Goal: Task Accomplishment & Management: Manage account settings

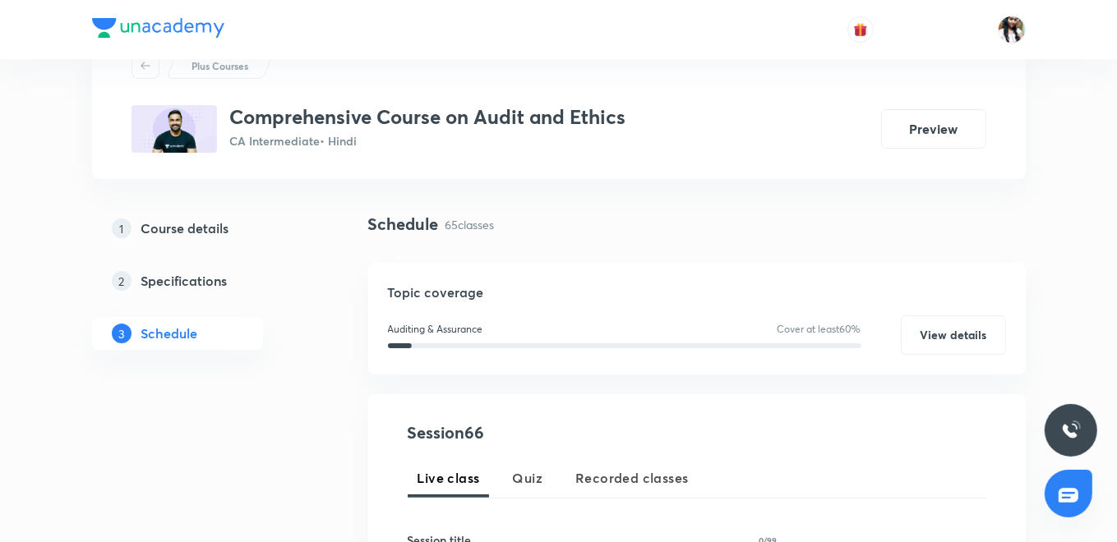
scroll to position [274, 0]
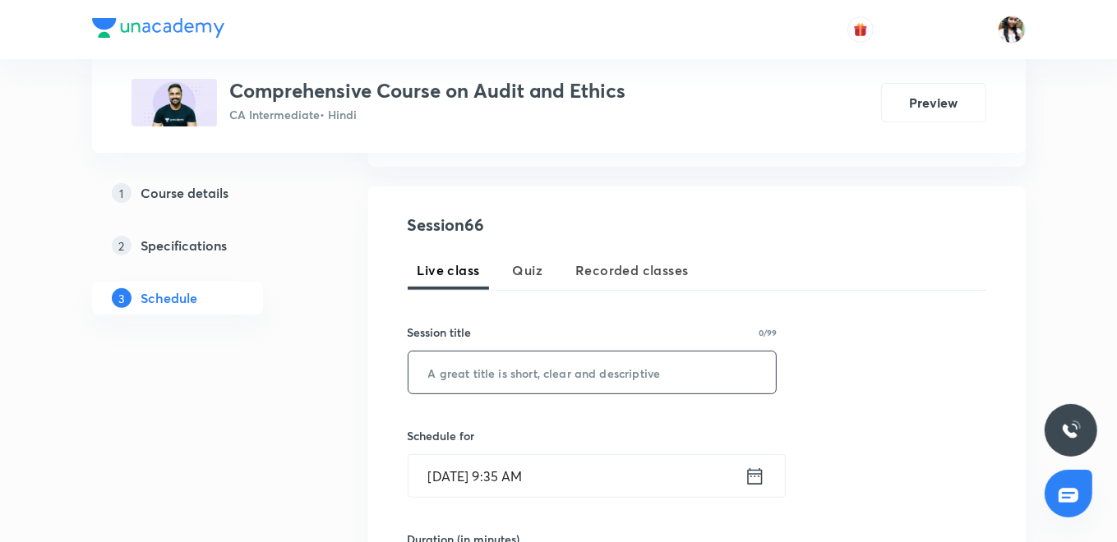
paste input "Audit of banks - v"
type input "Audit of banks - v"
click at [754, 474] on icon at bounding box center [755, 476] width 21 height 23
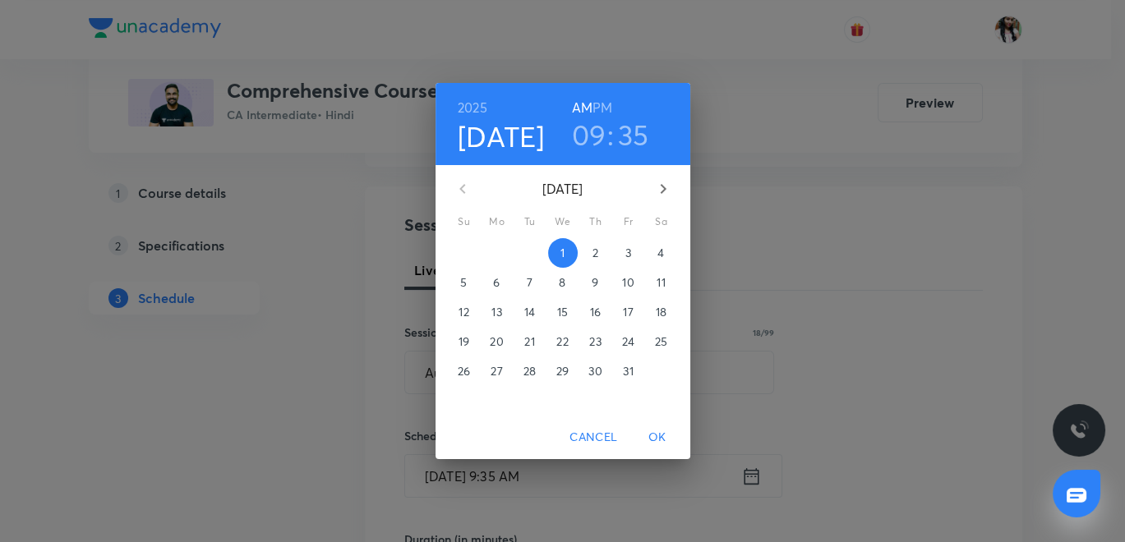
click at [588, 124] on h3 "09" at bounding box center [589, 135] width 35 height 35
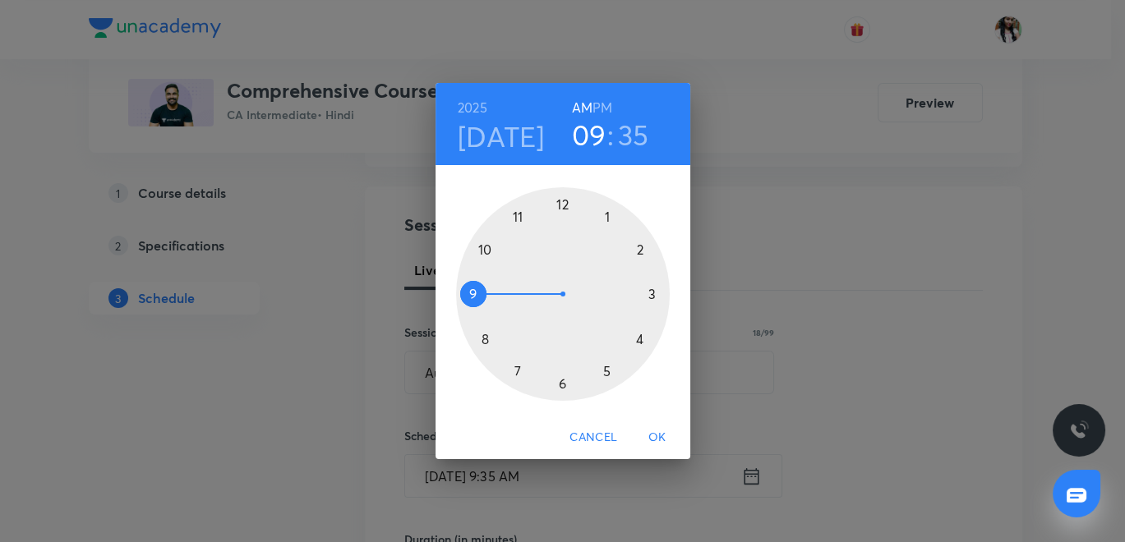
click at [608, 106] on h6 "PM" at bounding box center [603, 107] width 20 height 23
click at [652, 290] on div at bounding box center [563, 294] width 214 height 214
click at [560, 206] on div at bounding box center [563, 294] width 214 height 214
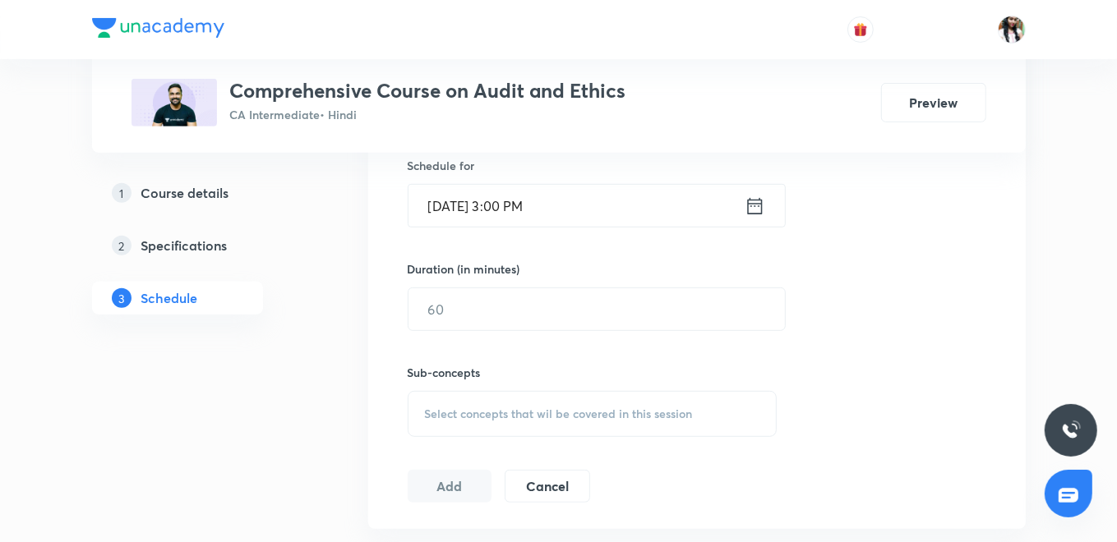
scroll to position [547, 0]
click at [486, 319] on input "text" at bounding box center [596, 306] width 376 height 42
type input "120"
click at [541, 392] on div "Select concepts that wil be covered in this session" at bounding box center [593, 411] width 370 height 46
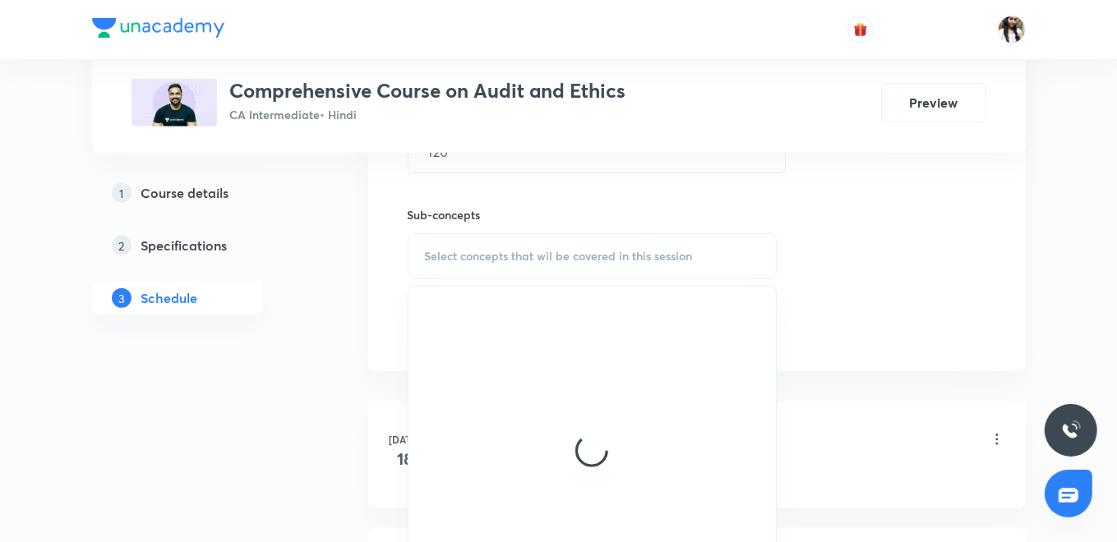
scroll to position [730, 0]
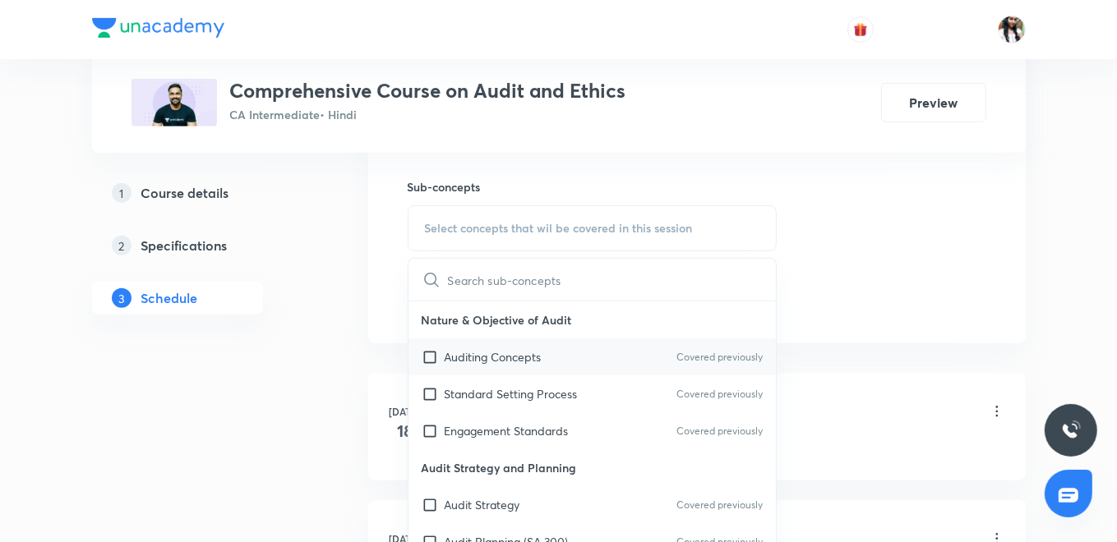
click at [493, 360] on p "Auditing Concepts" at bounding box center [493, 356] width 97 height 17
checkbox input "true"
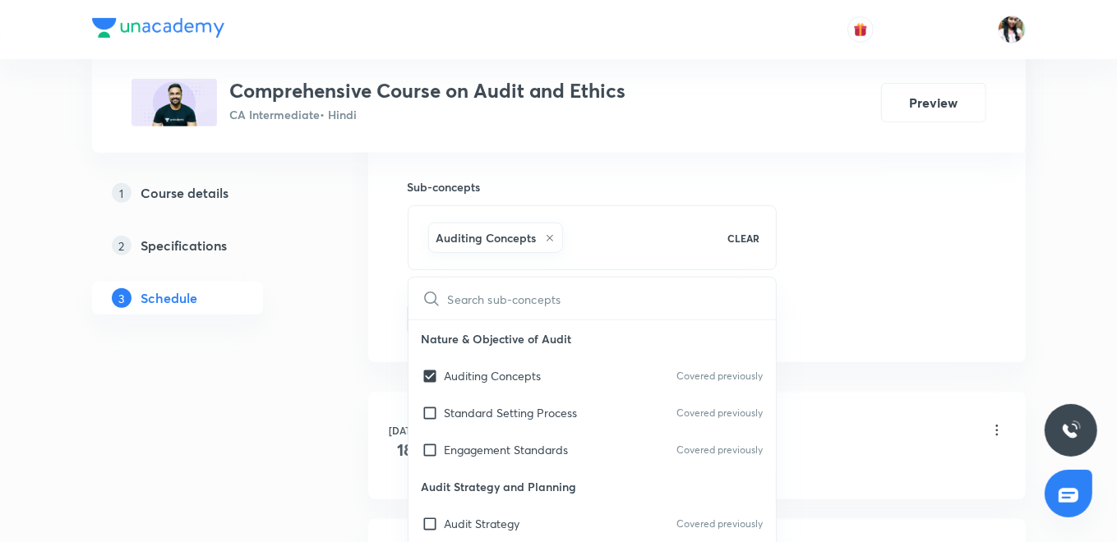
click at [392, 305] on div "Session 66 Live class Quiz Recorded classes Session title 18/99 Audit of banks …" at bounding box center [696, 46] width 657 height 632
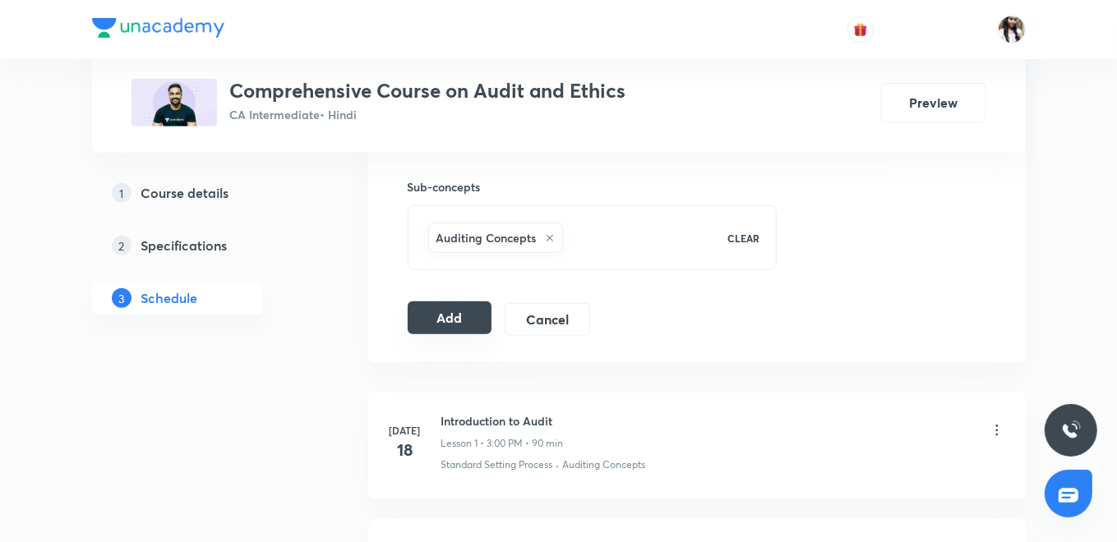
click at [427, 302] on button "Add" at bounding box center [450, 318] width 85 height 33
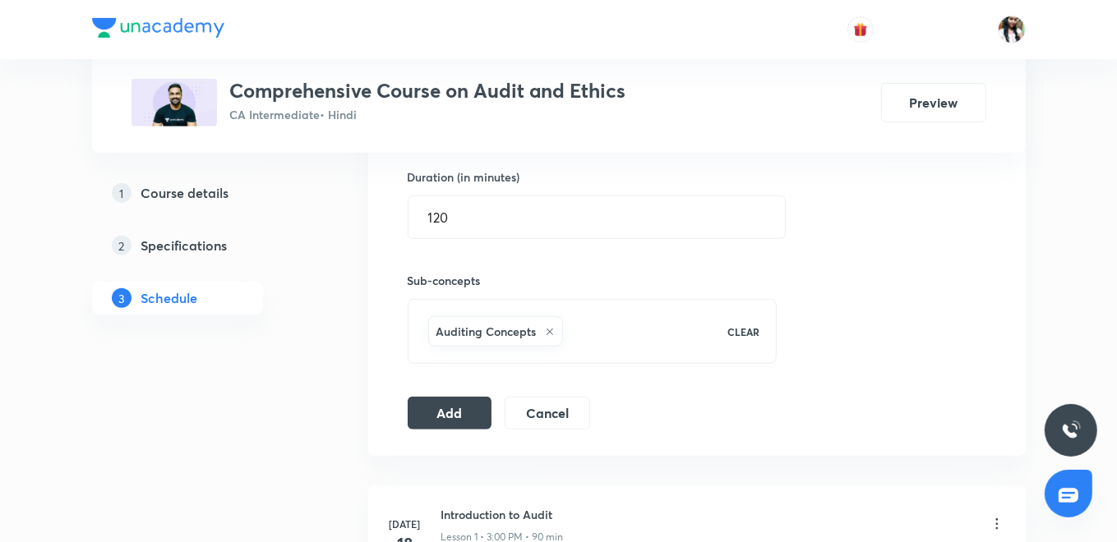
scroll to position [639, 0]
click at [455, 414] on button "Add" at bounding box center [450, 409] width 85 height 33
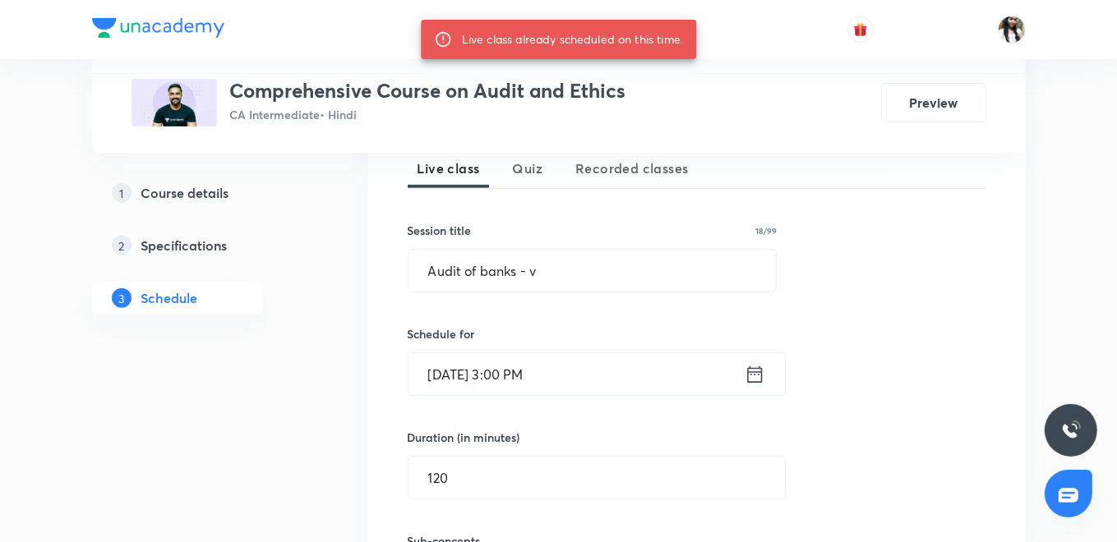
scroll to position [365, 0]
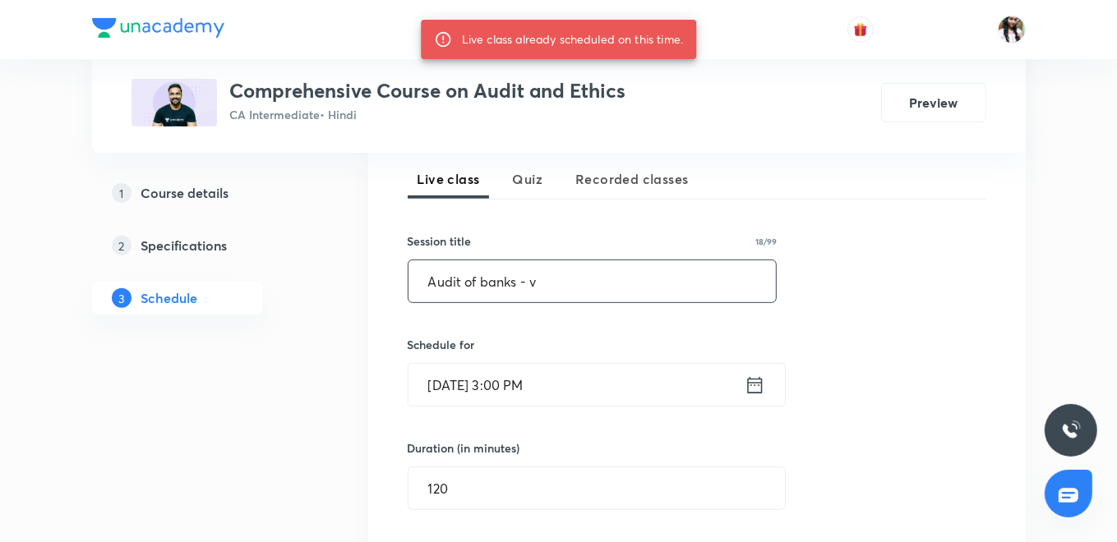
click at [576, 291] on input "Audit of banks - v" at bounding box center [592, 282] width 368 height 42
click at [758, 380] on icon at bounding box center [755, 385] width 21 height 23
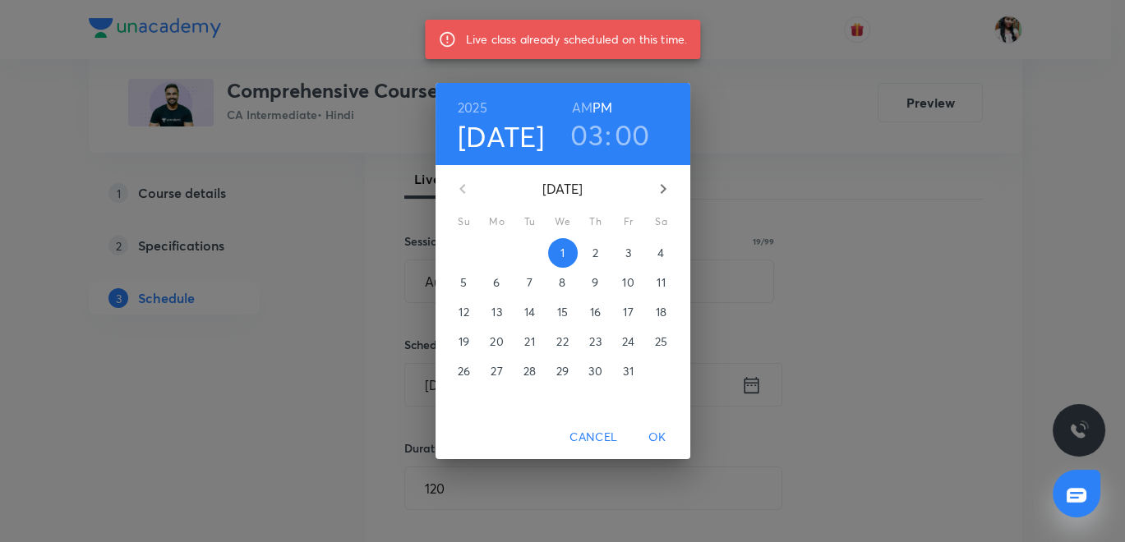
click at [592, 136] on h3 "03" at bounding box center [586, 135] width 33 height 35
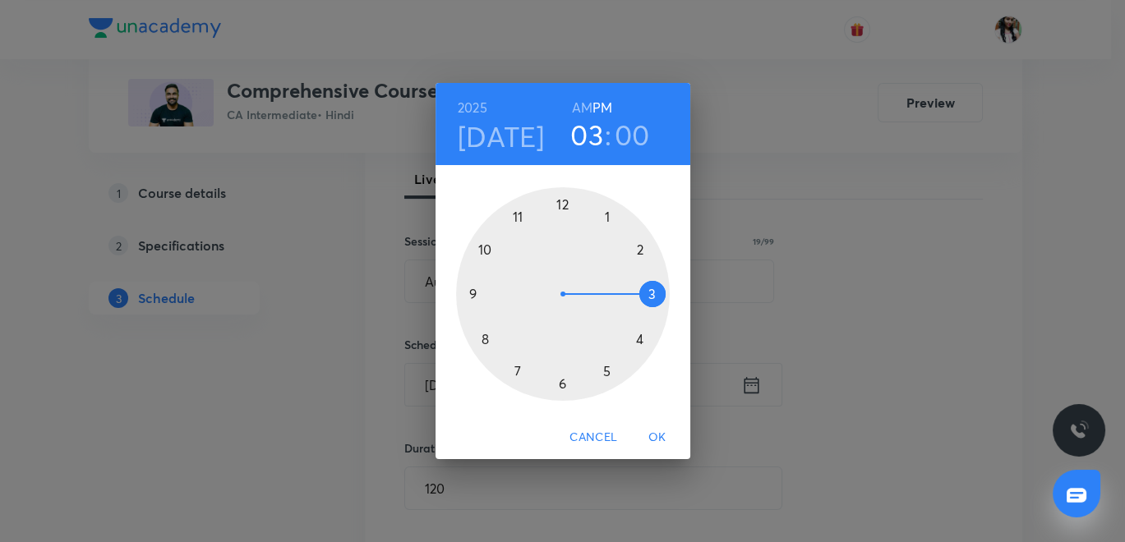
click at [562, 385] on div at bounding box center [563, 294] width 214 height 214
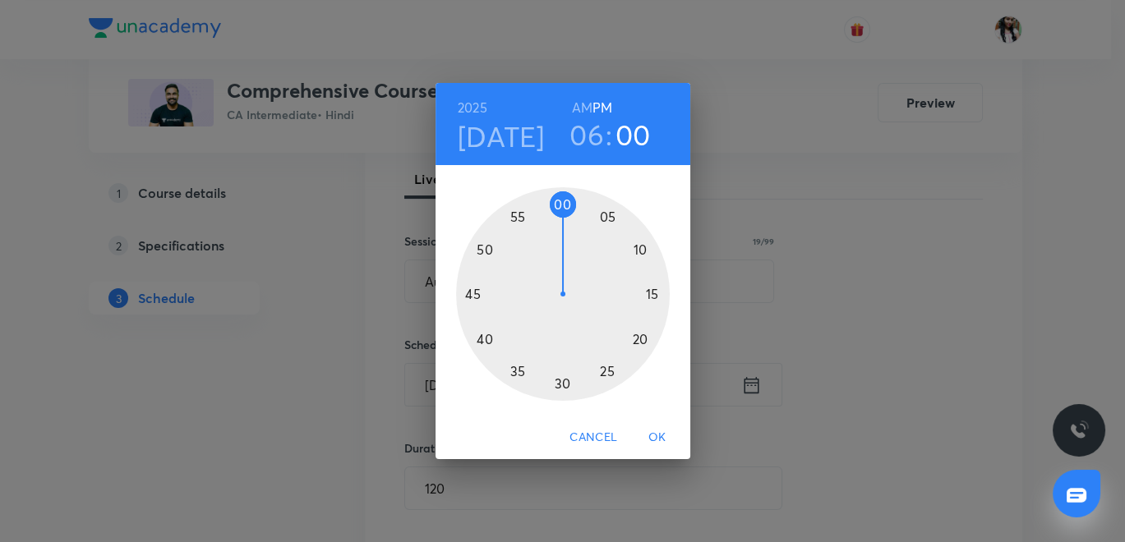
click at [656, 439] on span "OK" at bounding box center [657, 437] width 39 height 21
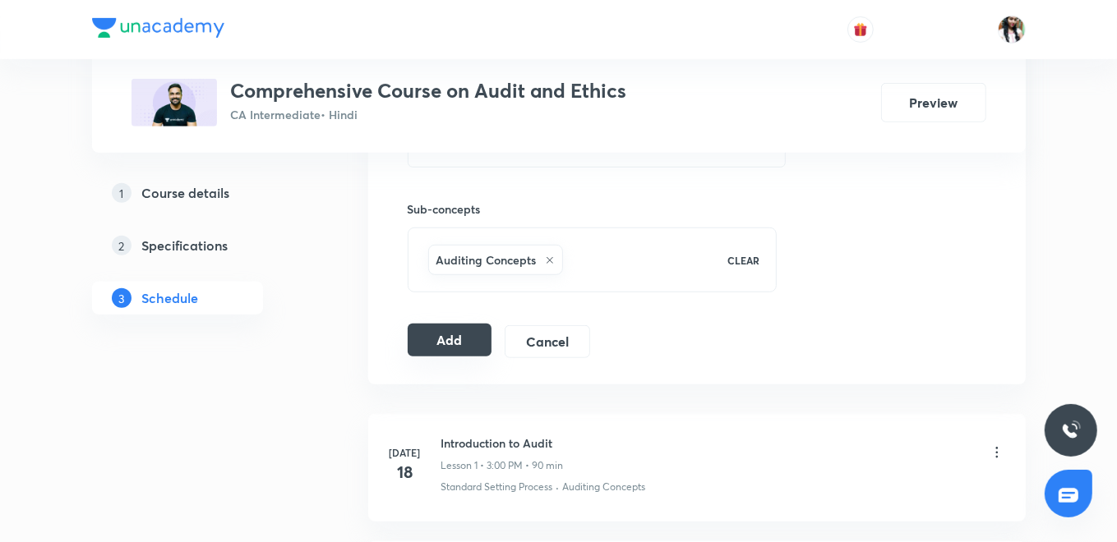
scroll to position [730, 0]
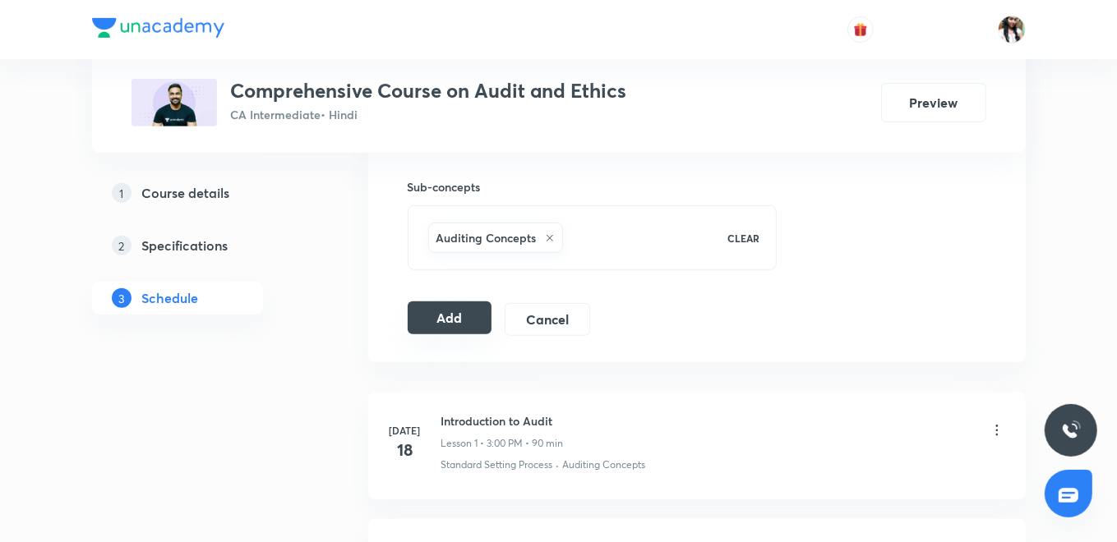
click at [445, 316] on button "Add" at bounding box center [450, 318] width 85 height 33
click at [472, 321] on button "Add" at bounding box center [450, 318] width 85 height 33
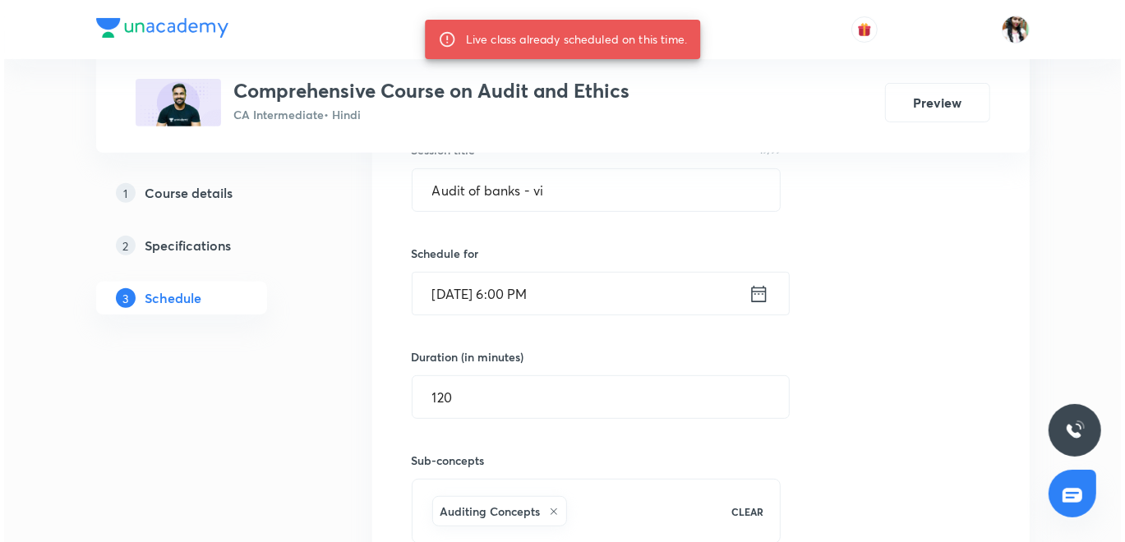
scroll to position [365, 0]
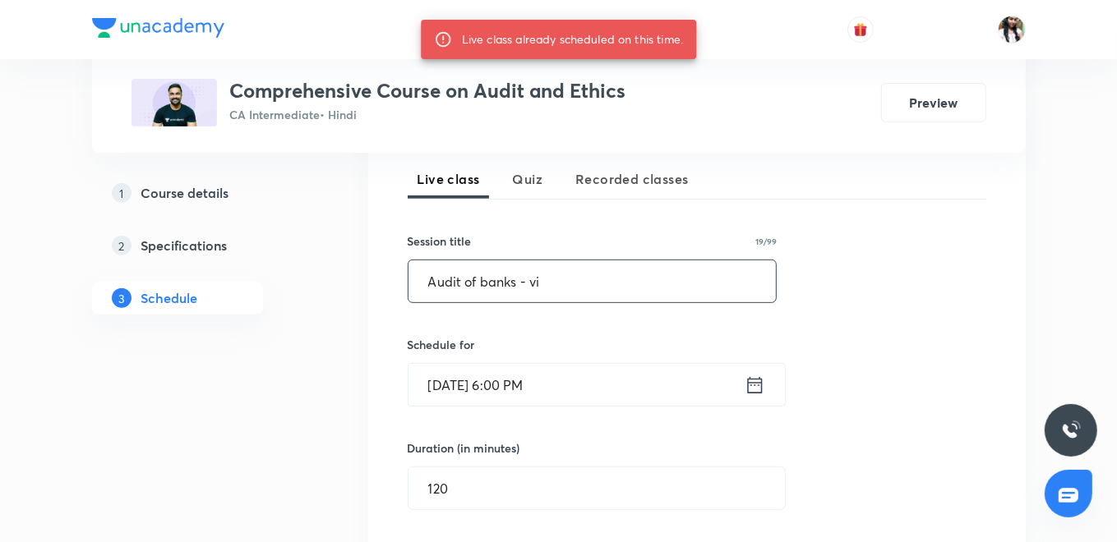
click at [500, 291] on input "Audit of banks - vi" at bounding box center [592, 282] width 368 height 42
paste input "Chapter 3"
type input "Chapter 3"
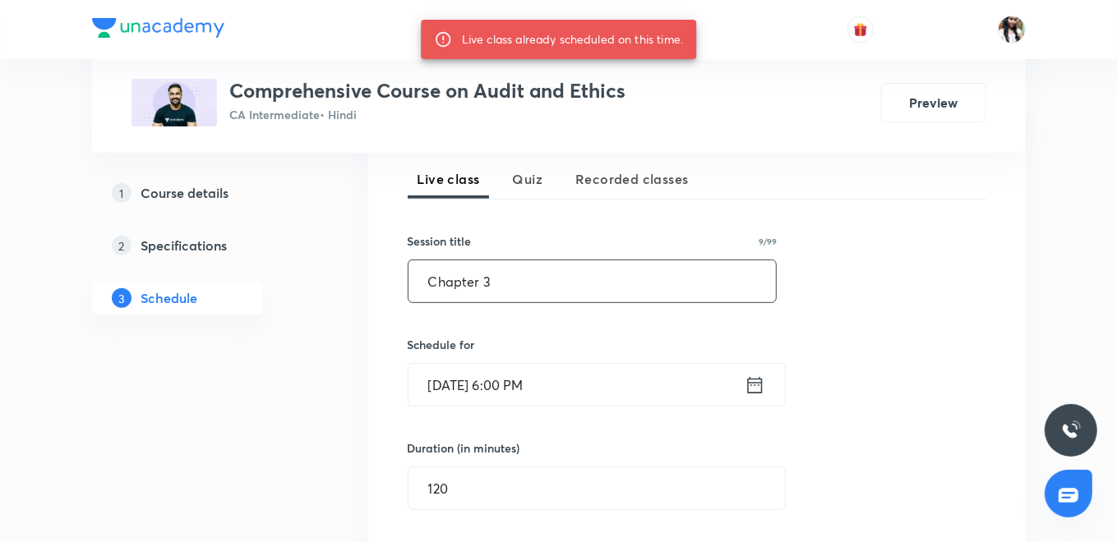
click at [754, 390] on icon at bounding box center [755, 385] width 21 height 23
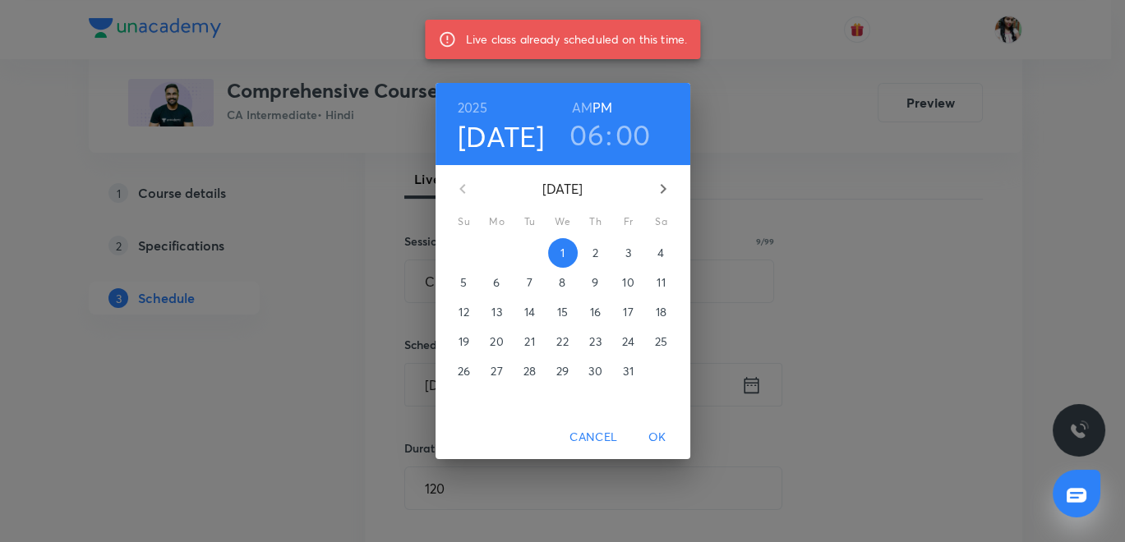
click at [594, 250] on p "2" at bounding box center [596, 253] width 6 height 16
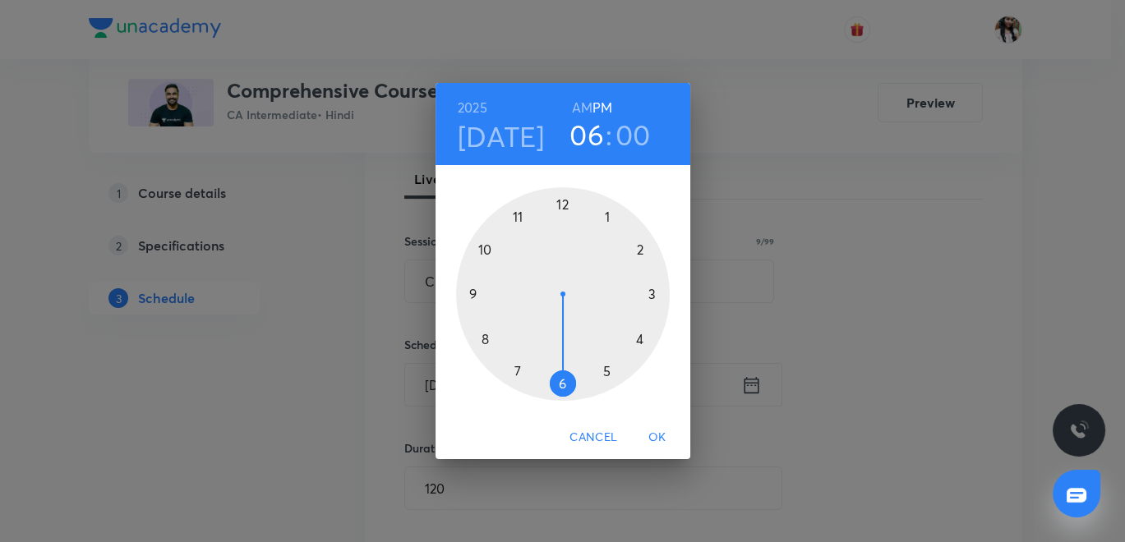
click at [652, 293] on div at bounding box center [563, 294] width 214 height 214
click at [659, 440] on span "OK" at bounding box center [657, 437] width 39 height 21
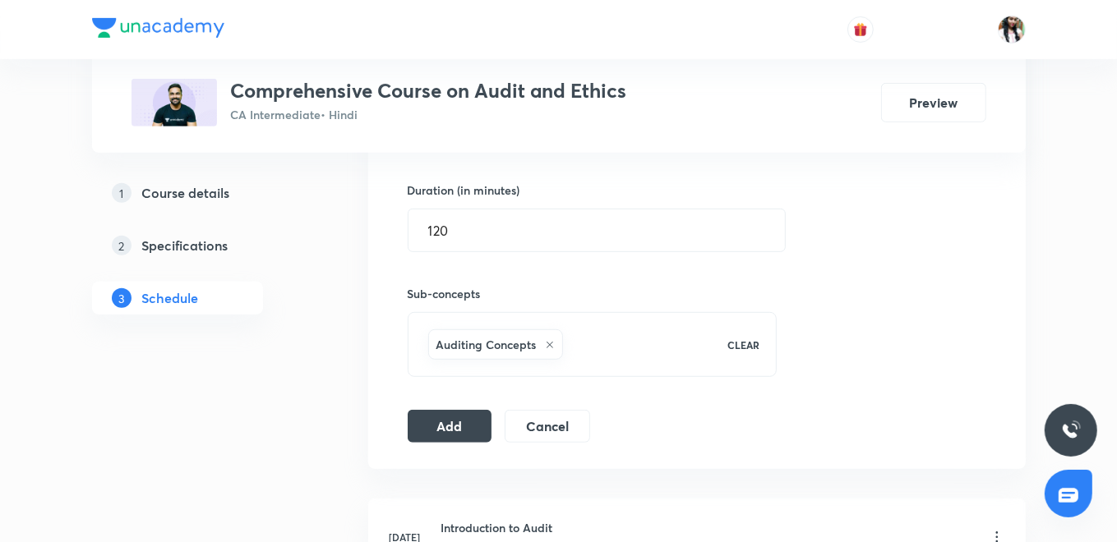
scroll to position [639, 0]
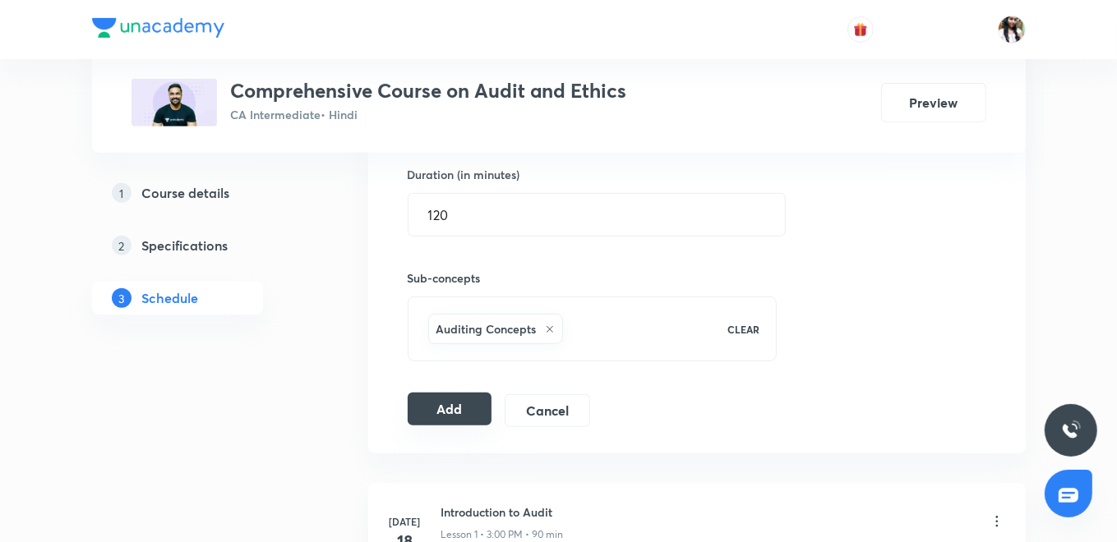
click at [455, 411] on button "Add" at bounding box center [450, 409] width 85 height 33
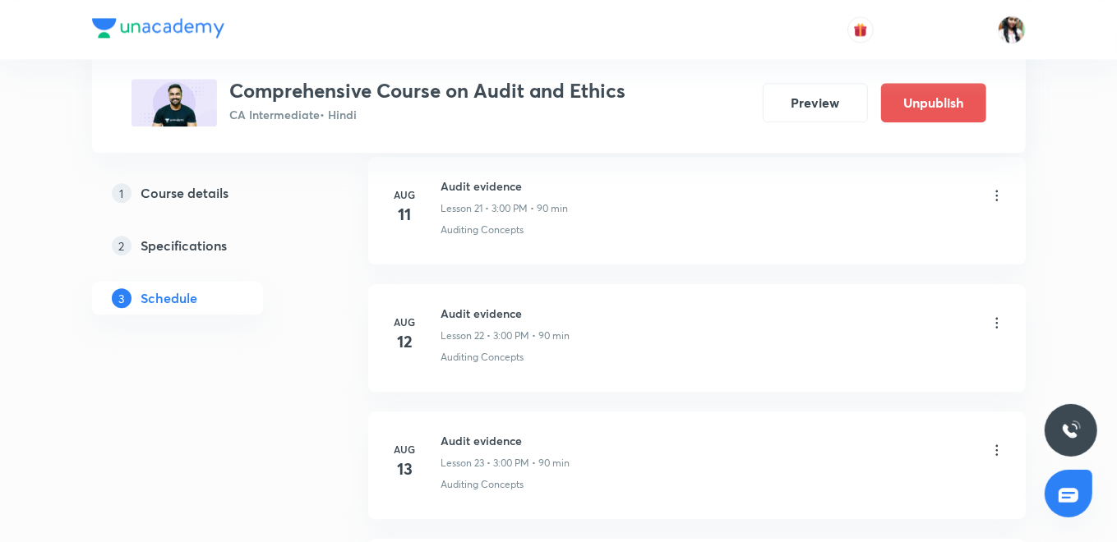
scroll to position [0, 0]
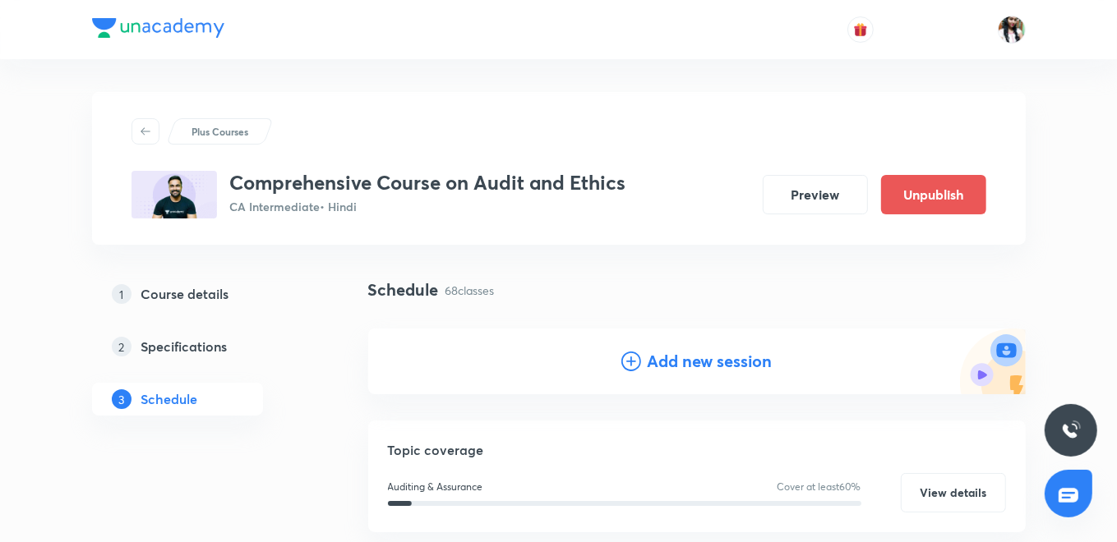
click at [731, 357] on h4 "Add new session" at bounding box center [710, 361] width 125 height 25
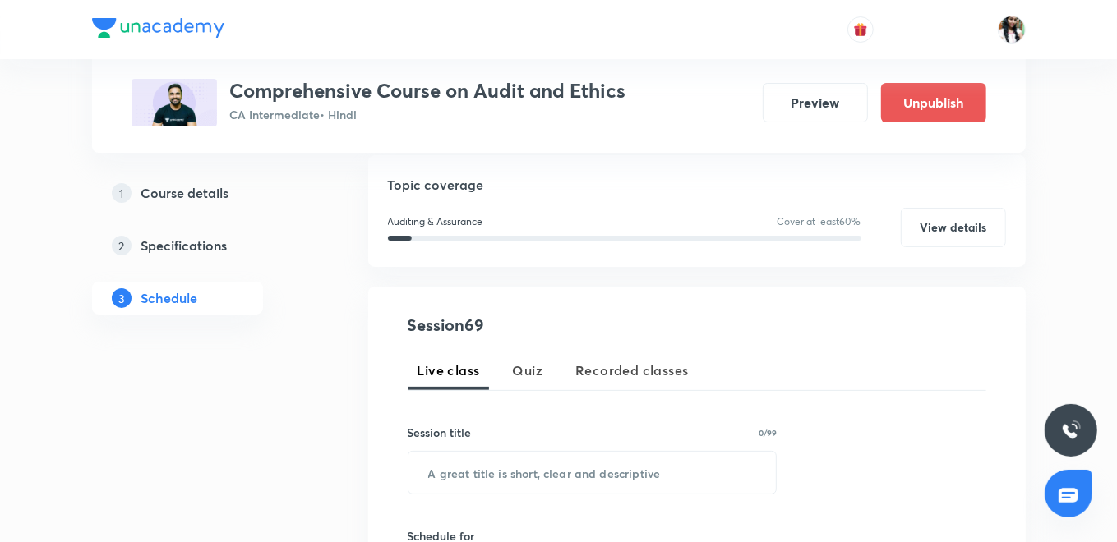
scroll to position [365, 0]
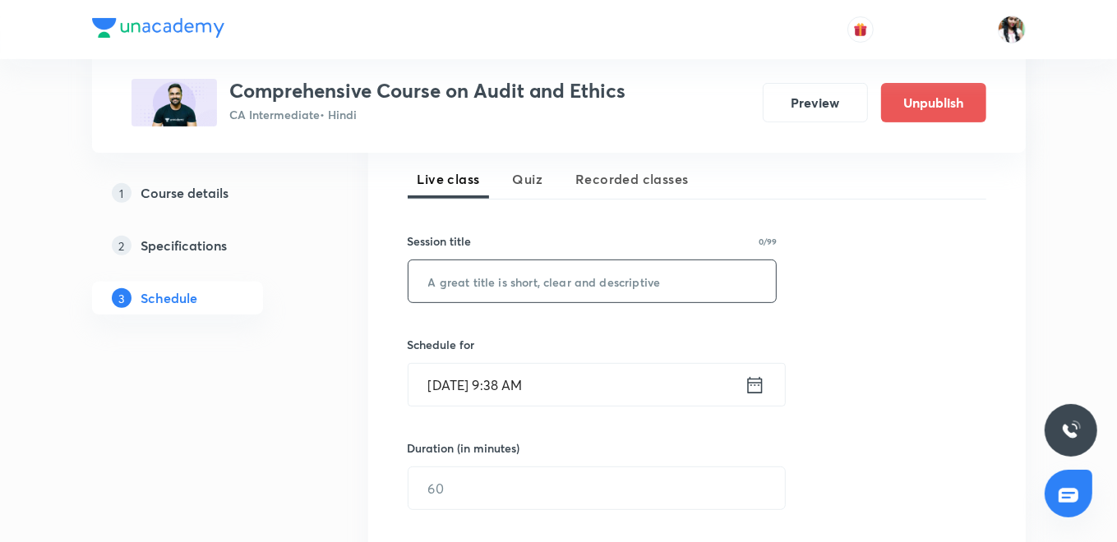
paste input "Chapter 3"
type input "Chapter 3"
click at [765, 380] on div "Oct 1, 2025, 9:38 AM ​" at bounding box center [597, 385] width 378 height 44
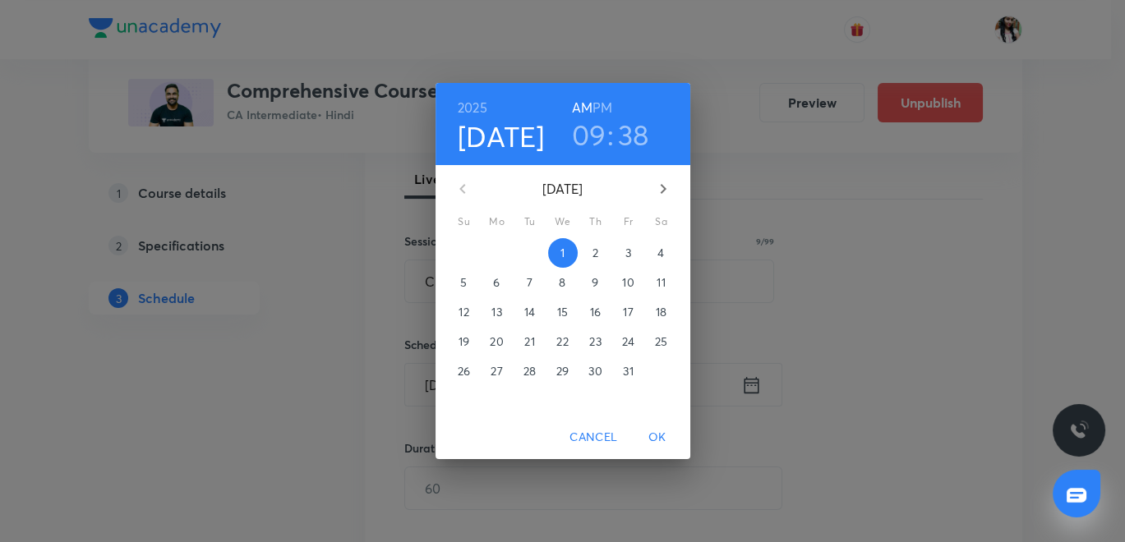
click at [594, 247] on p "2" at bounding box center [596, 253] width 6 height 16
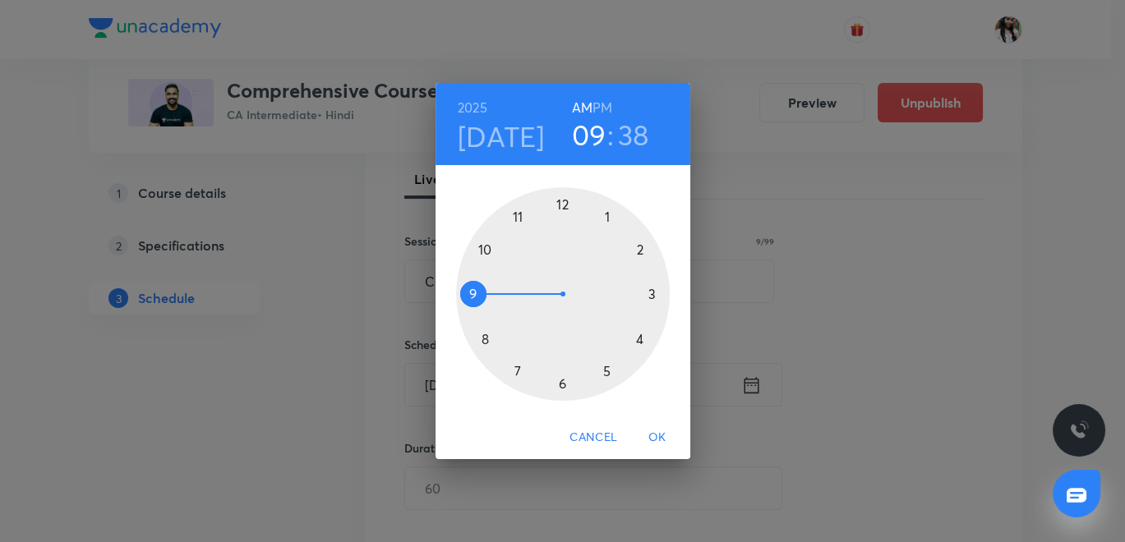
click at [599, 100] on h6 "PM" at bounding box center [603, 107] width 20 height 23
click at [596, 141] on h3 "09" at bounding box center [589, 135] width 35 height 35
click at [557, 380] on div at bounding box center [563, 294] width 214 height 214
click at [563, 201] on div at bounding box center [563, 294] width 214 height 214
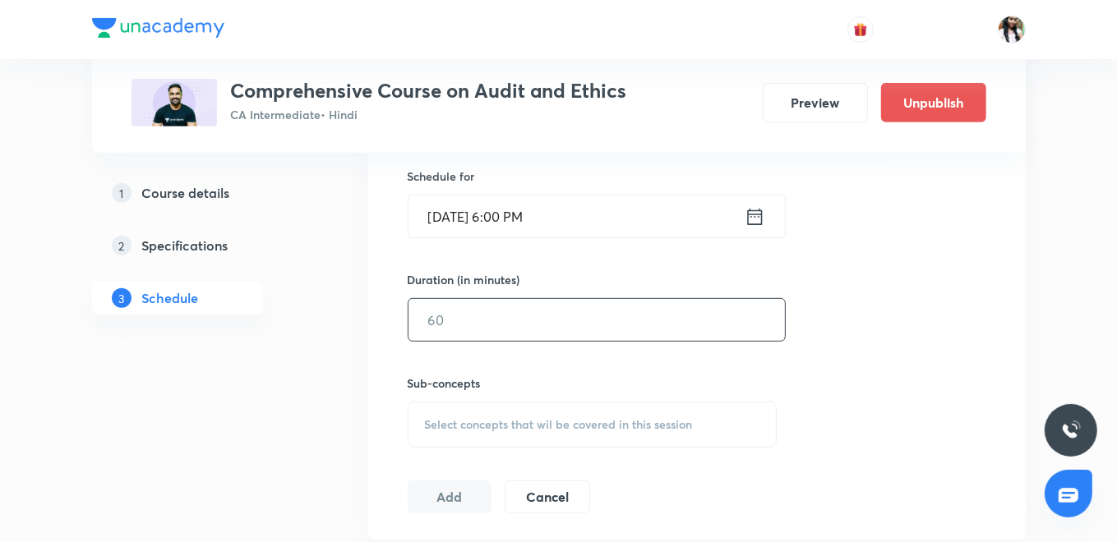
scroll to position [547, 0]
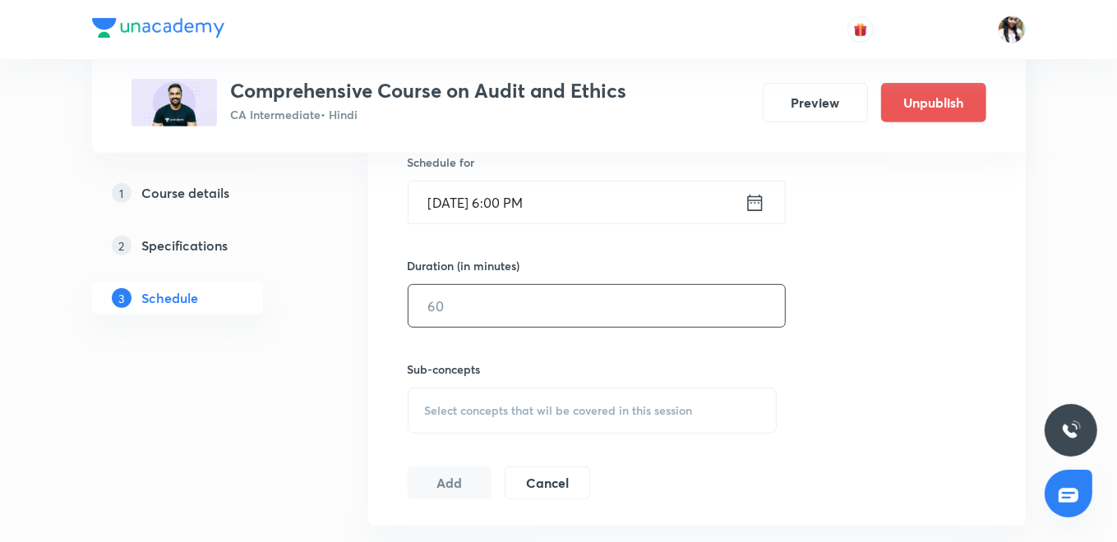
click at [437, 293] on input "text" at bounding box center [596, 306] width 376 height 42
type input "120"
click at [469, 397] on div "Select concepts that wil be covered in this session" at bounding box center [593, 411] width 370 height 46
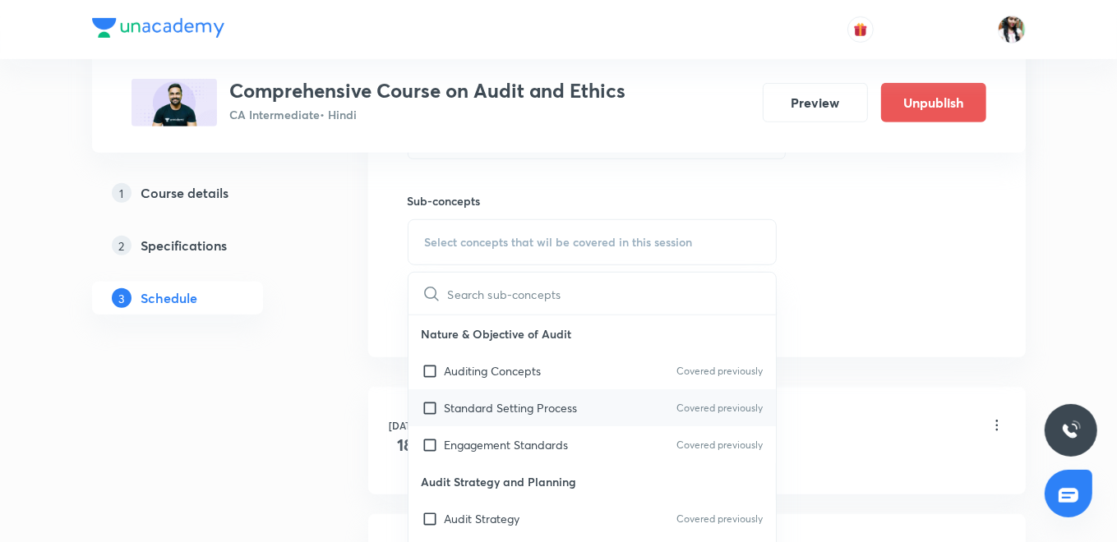
scroll to position [730, 0]
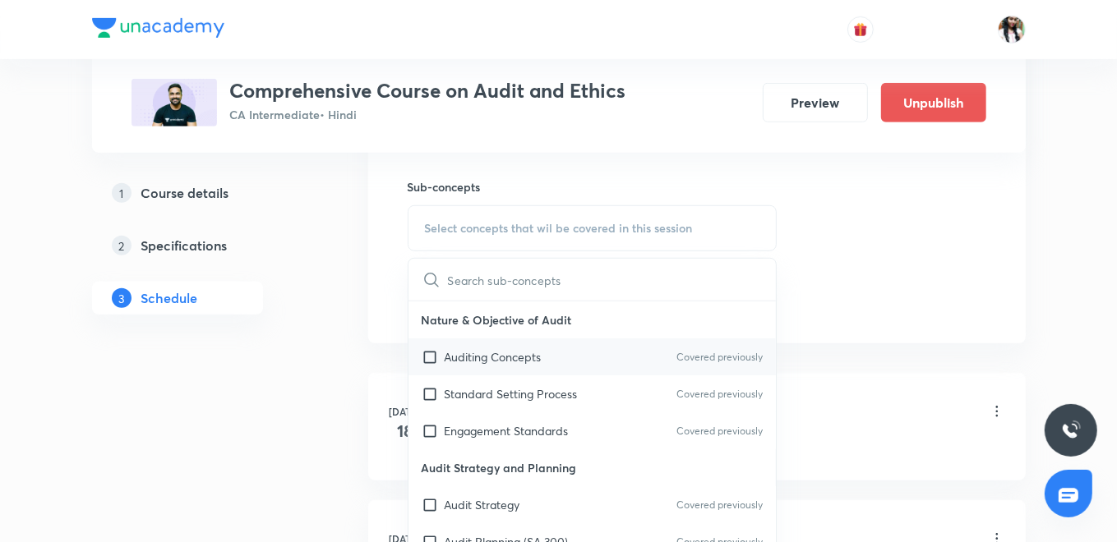
click at [469, 359] on p "Auditing Concepts" at bounding box center [493, 356] width 97 height 17
checkbox input "true"
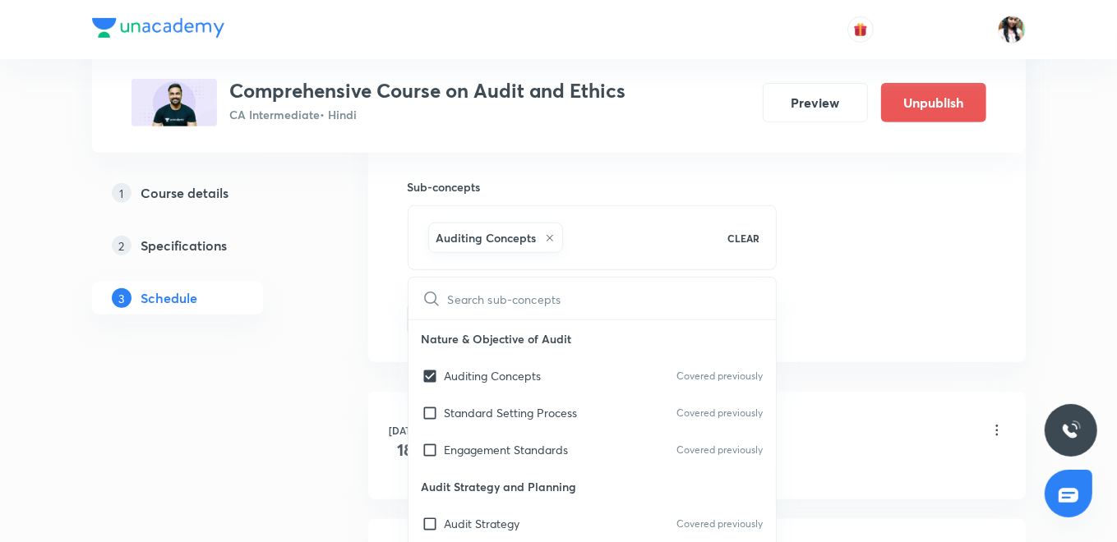
click at [382, 300] on div "Session 69 Live class Quiz Recorded classes Session title 9/99 Chapter 3 ​ Sche…" at bounding box center [696, 46] width 657 height 632
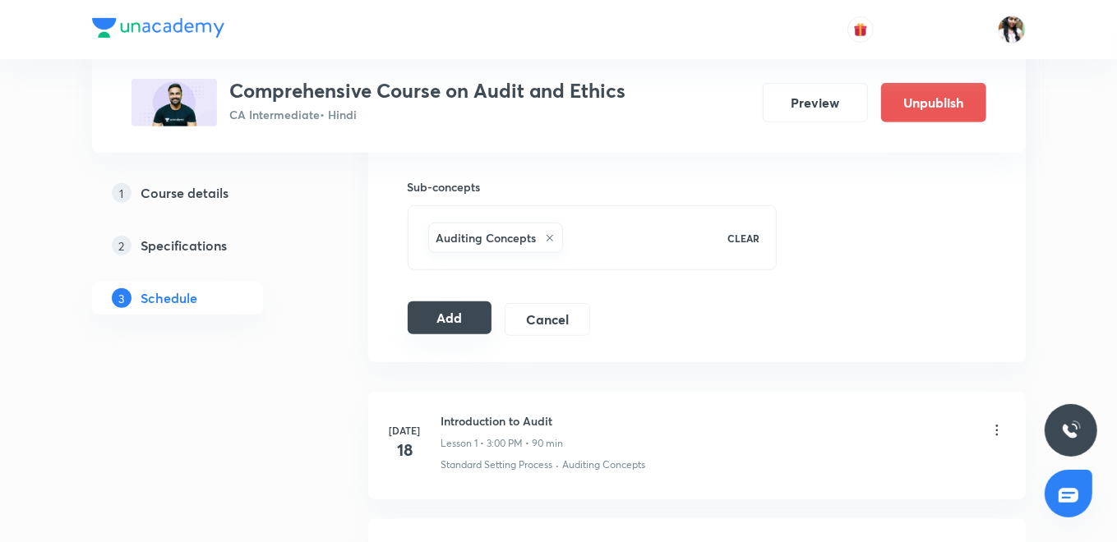
click at [440, 312] on button "Add" at bounding box center [450, 318] width 85 height 33
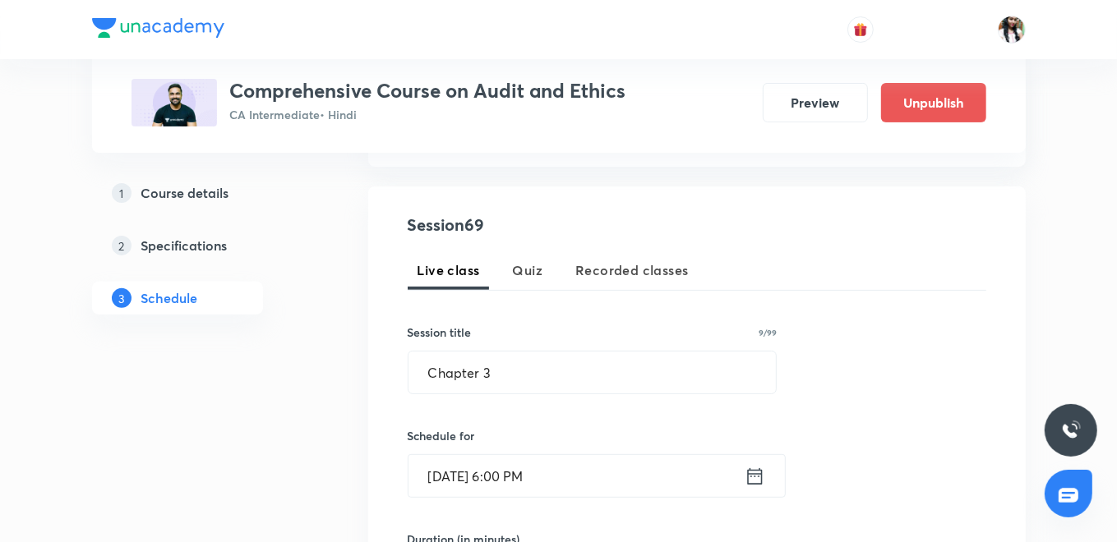
scroll to position [365, 0]
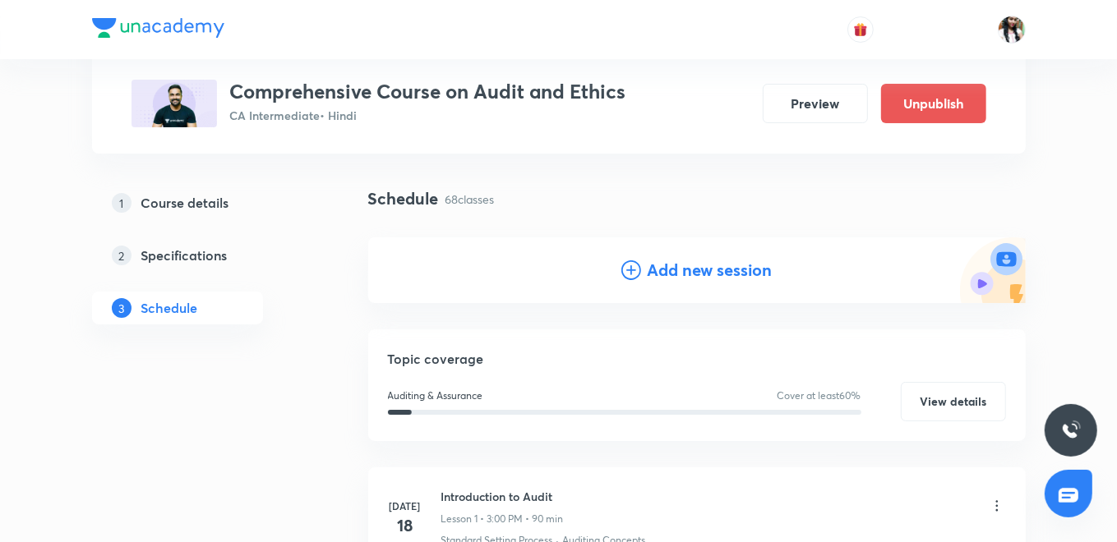
click at [718, 265] on h4 "Add new session" at bounding box center [710, 270] width 125 height 25
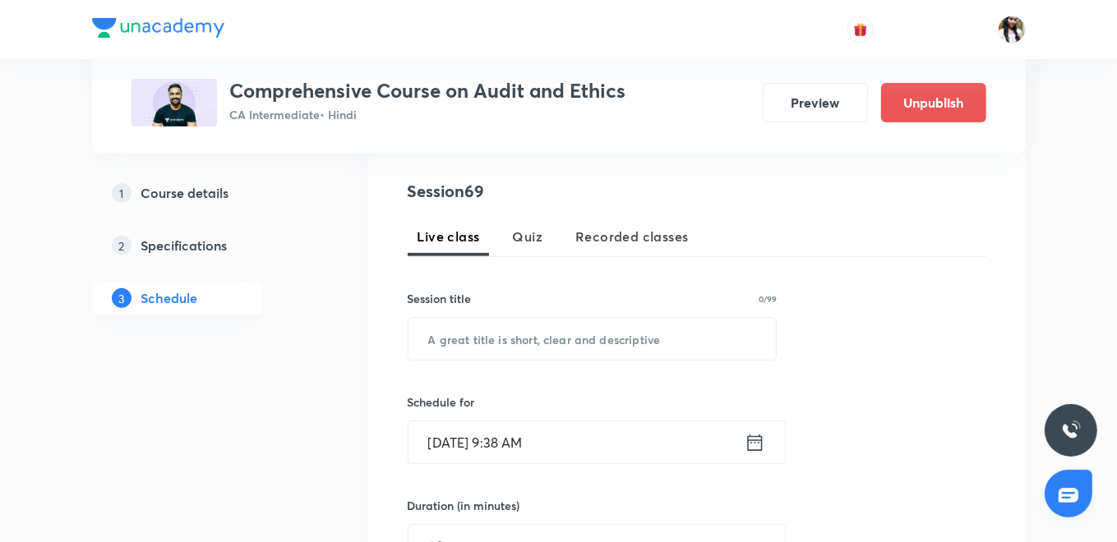
scroll to position [456, 0]
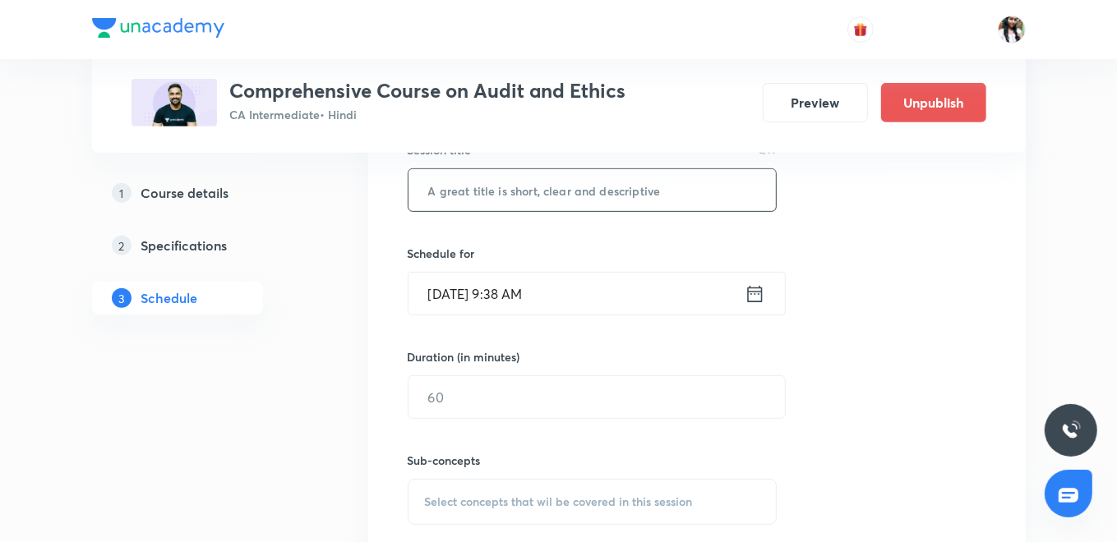
paste input "Chapter 3"
type input "Chapter 3"
click at [759, 295] on icon at bounding box center [755, 294] width 21 height 23
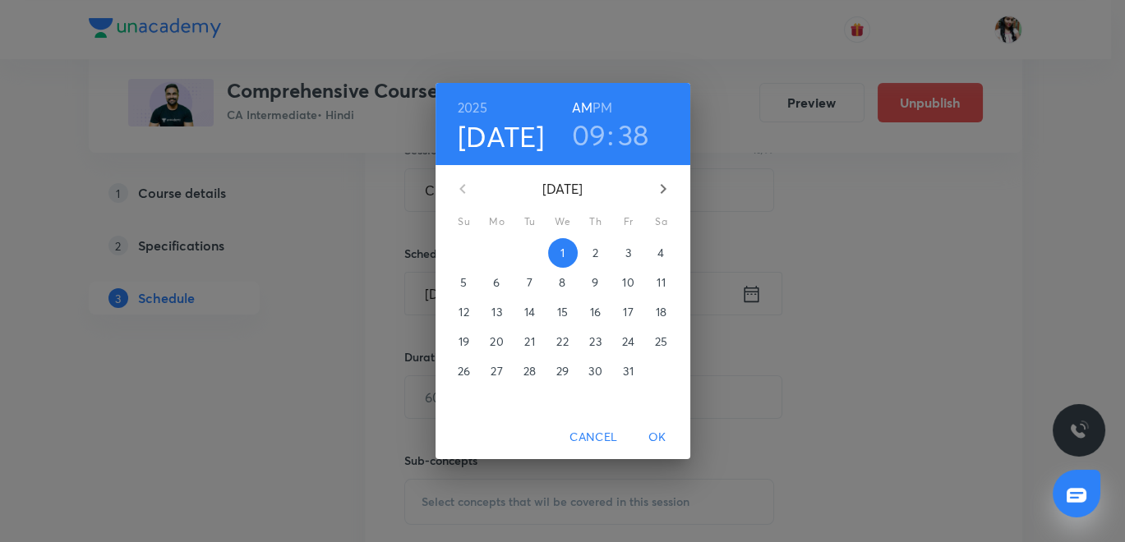
click at [630, 242] on button "3" at bounding box center [629, 253] width 30 height 30
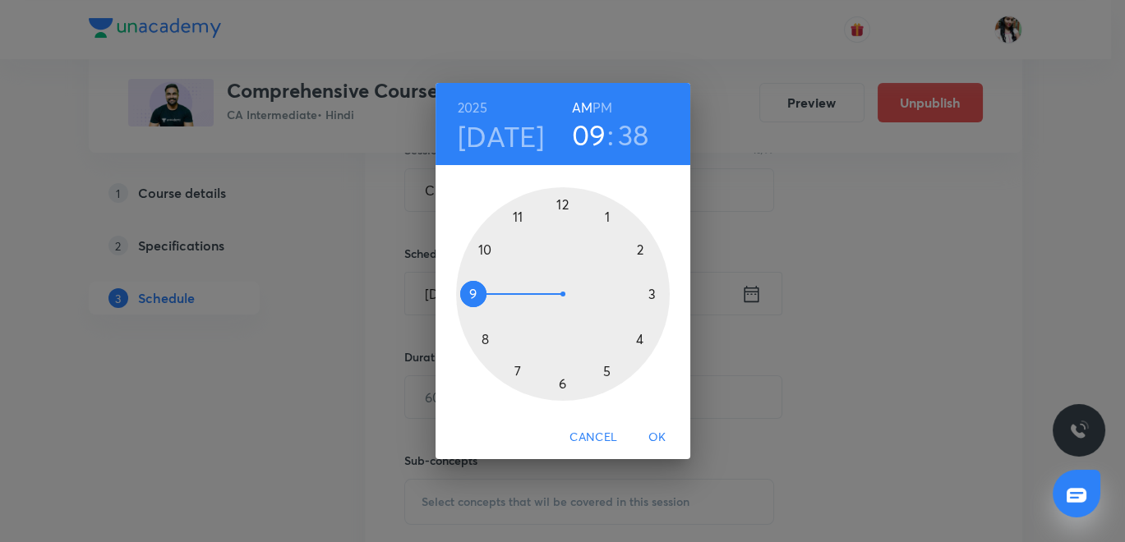
click at [602, 103] on h6 "PM" at bounding box center [603, 107] width 20 height 23
click at [596, 136] on h3 "09" at bounding box center [589, 135] width 35 height 35
click at [650, 293] on div at bounding box center [563, 294] width 214 height 214
click at [561, 204] on div at bounding box center [563, 294] width 214 height 214
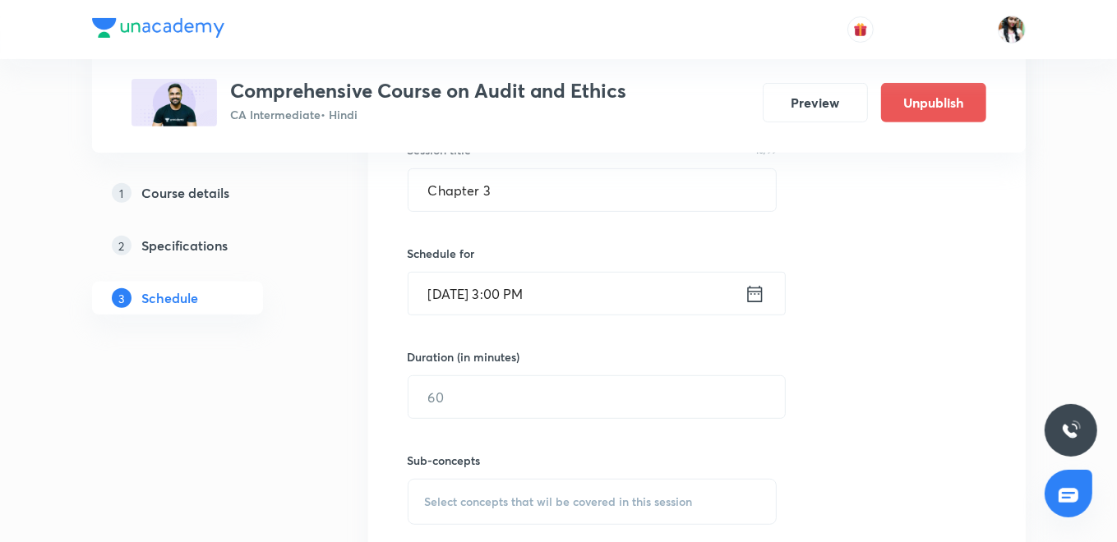
scroll to position [547, 0]
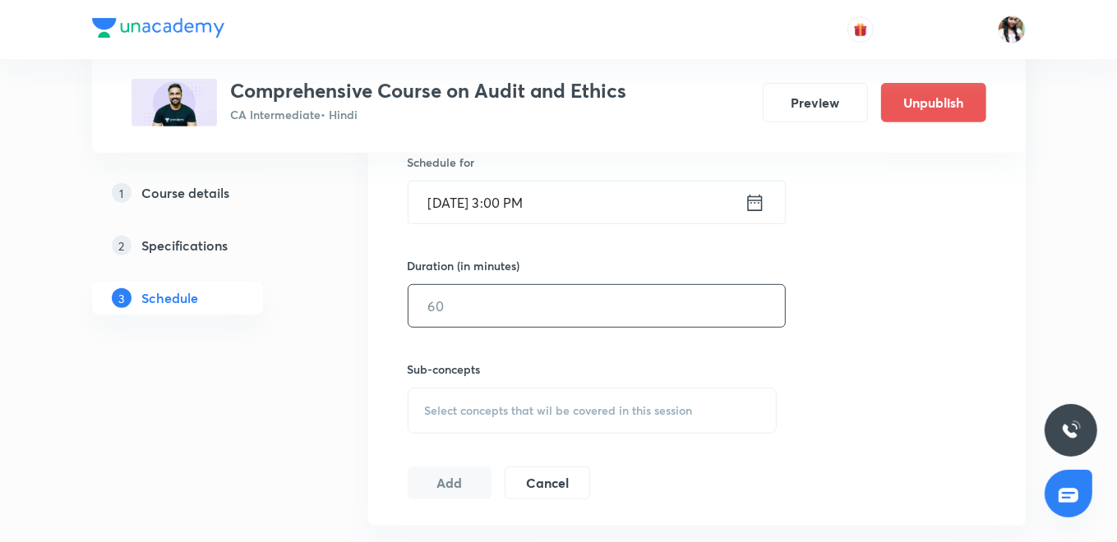
click at [528, 316] on input "text" at bounding box center [596, 306] width 376 height 42
type input "120"
drag, startPoint x: 514, startPoint y: 408, endPoint x: 519, endPoint y: 394, distance: 14.8
click at [514, 408] on span "Select concepts that wil be covered in this session" at bounding box center [559, 410] width 268 height 13
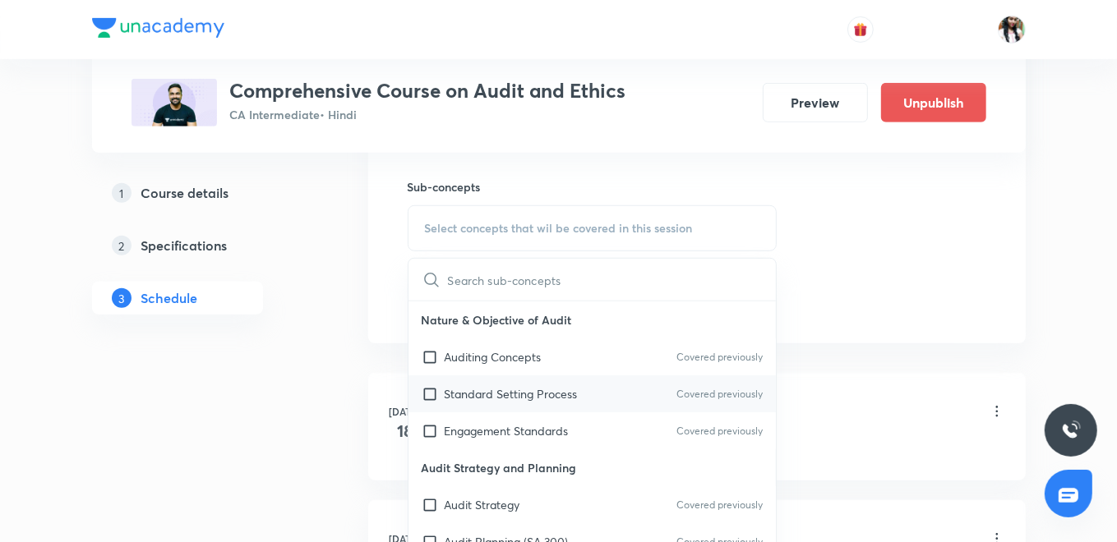
scroll to position [730, 0]
click at [507, 356] on p "Auditing Concepts" at bounding box center [493, 356] width 97 height 17
checkbox input "true"
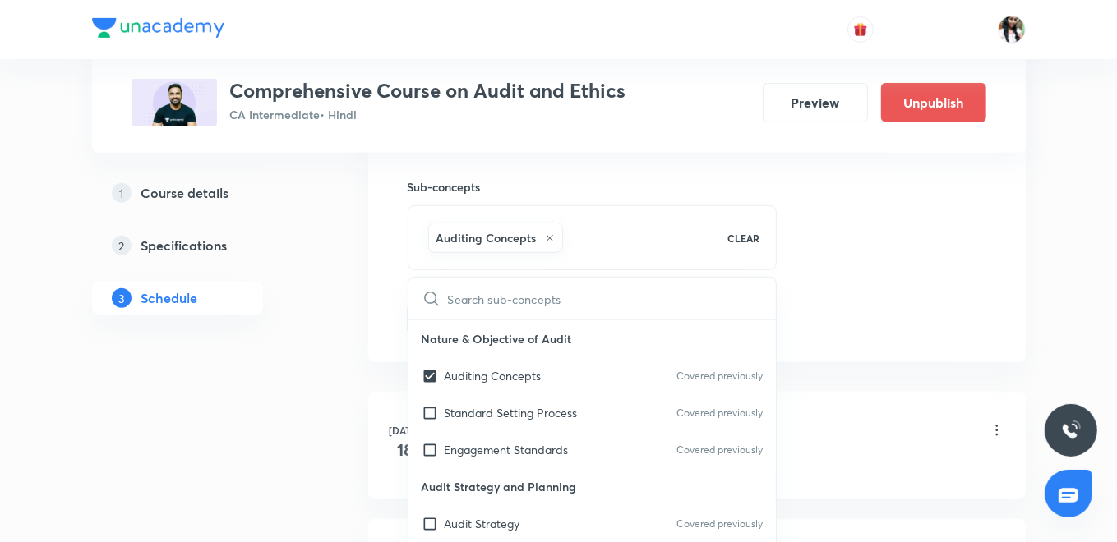
click at [383, 297] on div "Session 70 Live class Quiz Recorded classes Session title 10/99 Chapter 3 ​ Sch…" at bounding box center [696, 46] width 657 height 632
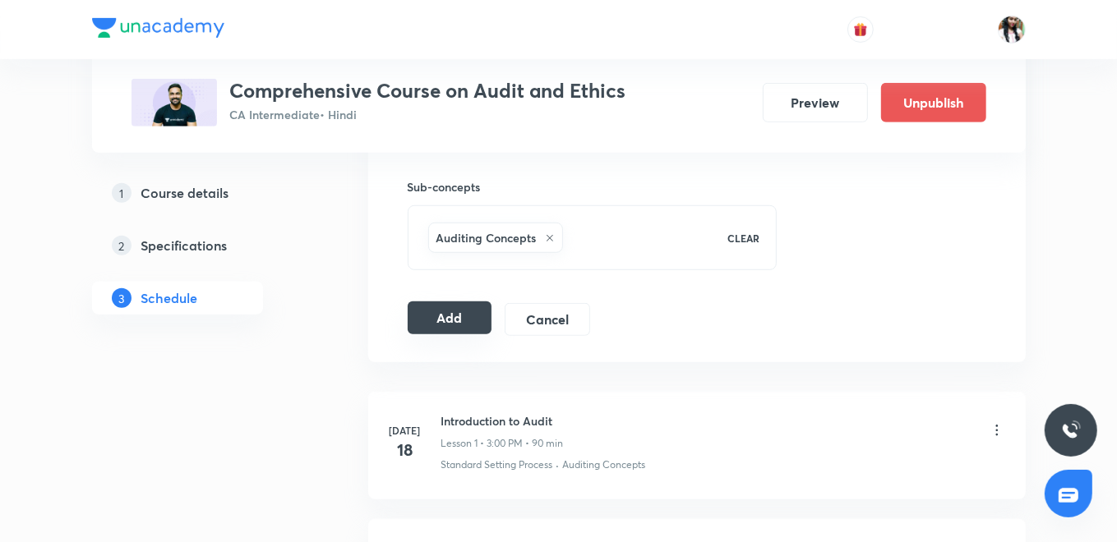
drag, startPoint x: 436, startPoint y: 310, endPoint x: 449, endPoint y: 314, distance: 13.0
click at [441, 306] on button "Add" at bounding box center [450, 318] width 85 height 33
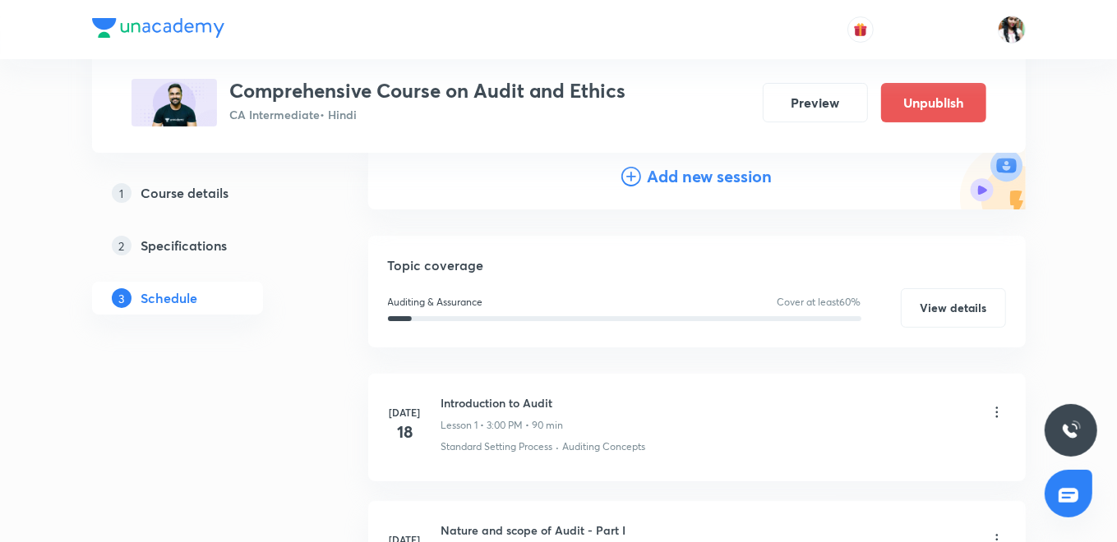
scroll to position [182, 0]
click at [656, 187] on h4 "Add new session" at bounding box center [710, 179] width 125 height 25
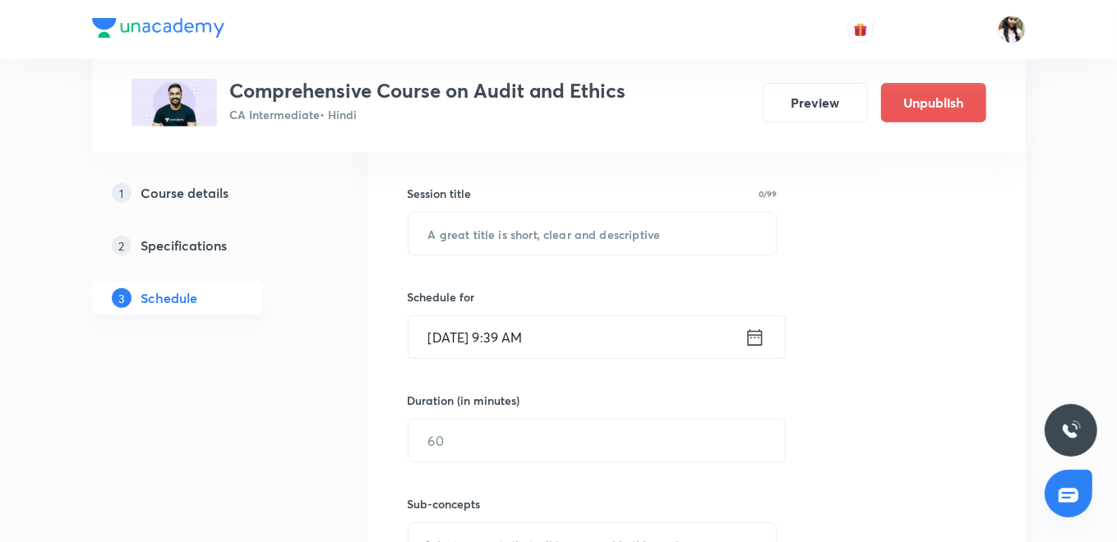
scroll to position [456, 0]
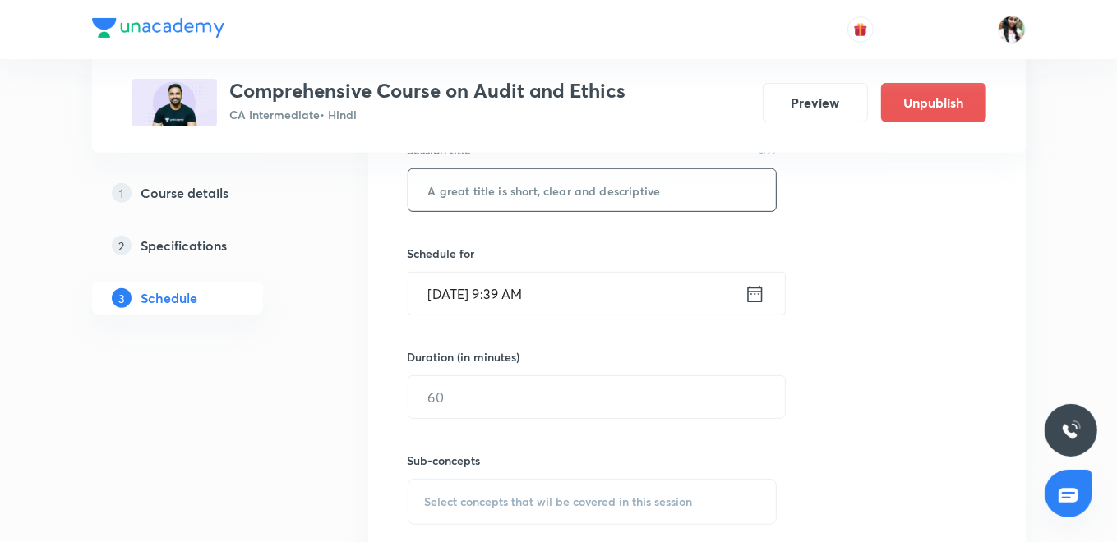
paste input "Chapter 3"
type input "Chapter 3"
click at [758, 296] on icon at bounding box center [755, 294] width 21 height 23
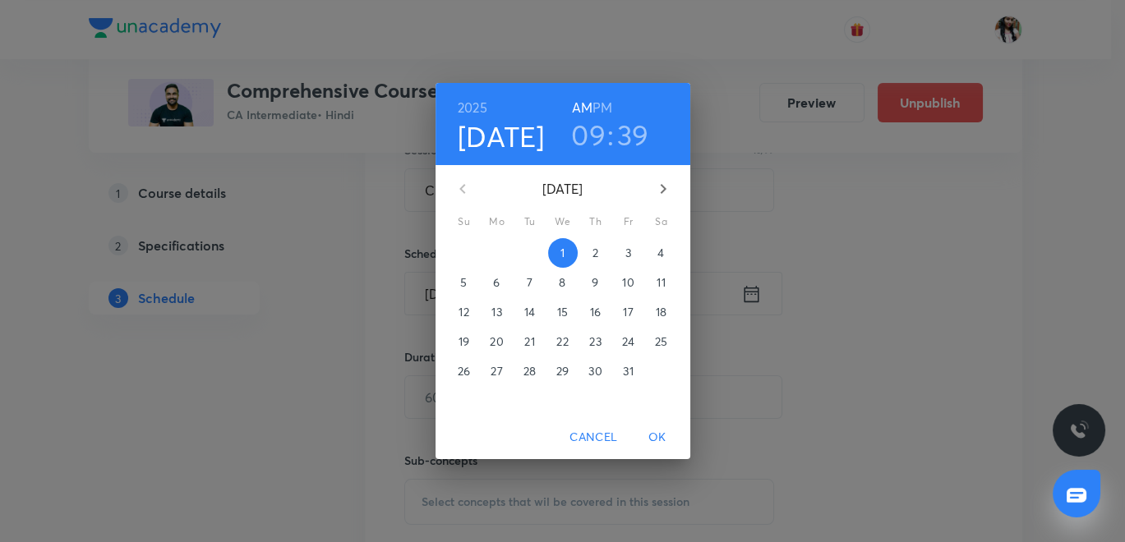
click at [634, 249] on span "3" at bounding box center [629, 253] width 30 height 16
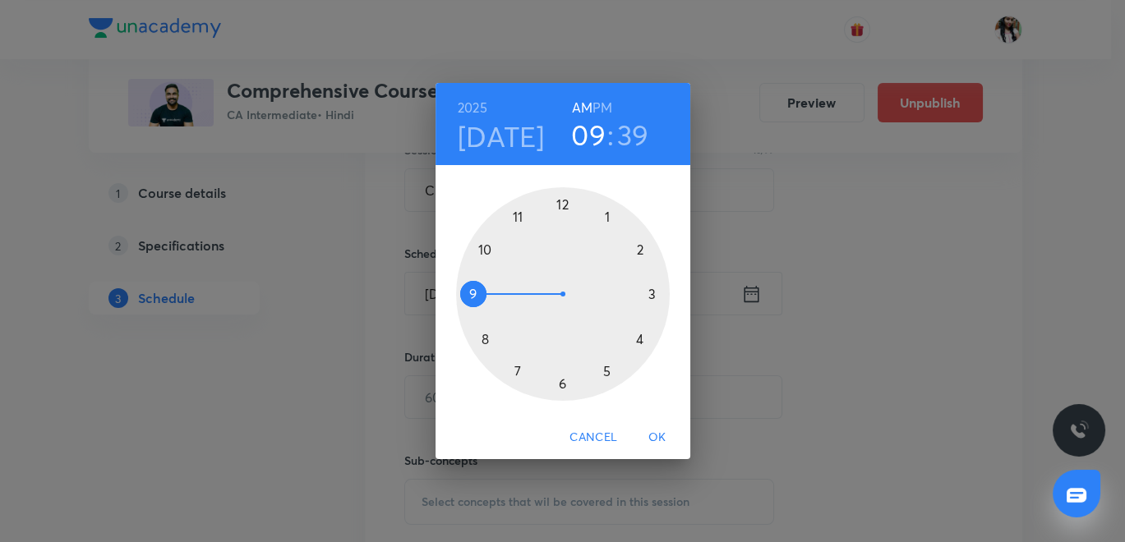
click at [612, 98] on div "2025 Oct 3 09 : 39 AM PM" at bounding box center [563, 124] width 228 height 56
click at [600, 108] on h6 "PM" at bounding box center [603, 107] width 20 height 23
drag, startPoint x: 559, startPoint y: 386, endPoint x: 546, endPoint y: 226, distance: 160.8
click at [559, 385] on div at bounding box center [563, 294] width 214 height 214
click at [560, 194] on div at bounding box center [563, 294] width 214 height 214
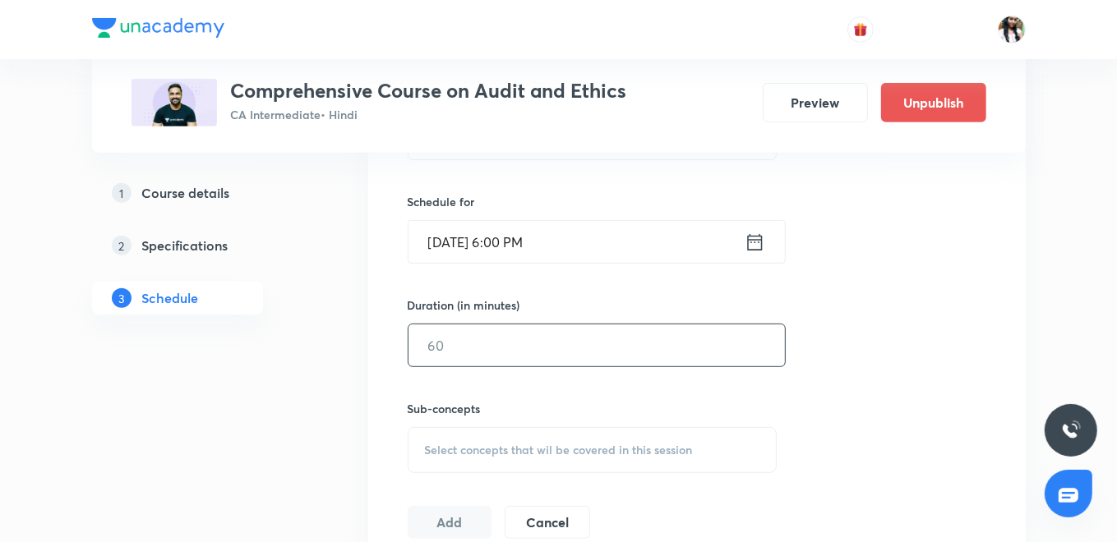
scroll to position [547, 0]
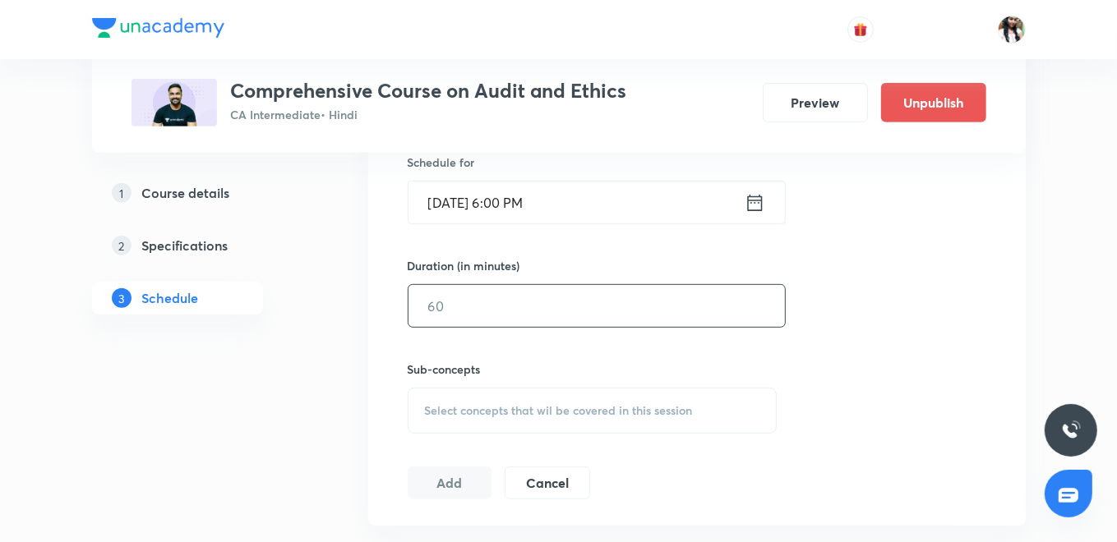
drag, startPoint x: 514, startPoint y: 321, endPoint x: 500, endPoint y: 300, distance: 24.8
click at [514, 320] on input "text" at bounding box center [596, 306] width 376 height 42
type input "120"
click at [464, 414] on span "Select concepts that wil be covered in this session" at bounding box center [559, 410] width 268 height 13
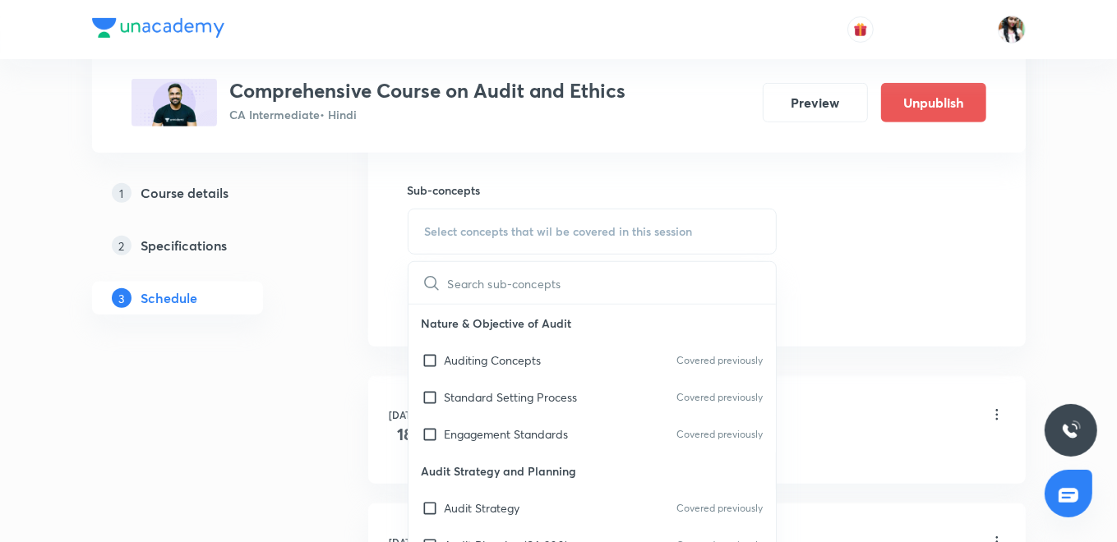
scroll to position [730, 0]
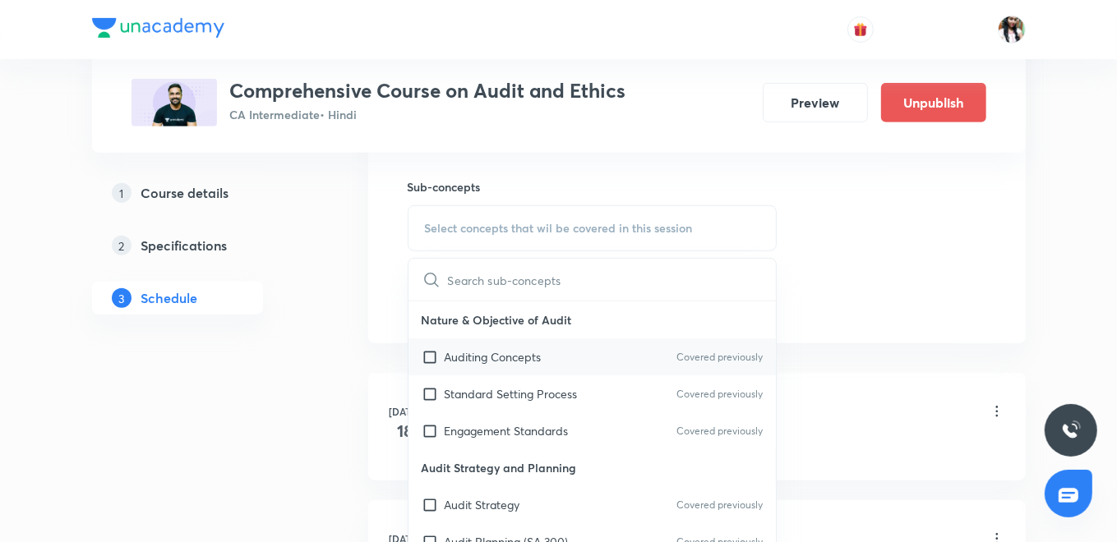
click at [445, 348] on p "Auditing Concepts" at bounding box center [493, 356] width 97 height 17
checkbox input "true"
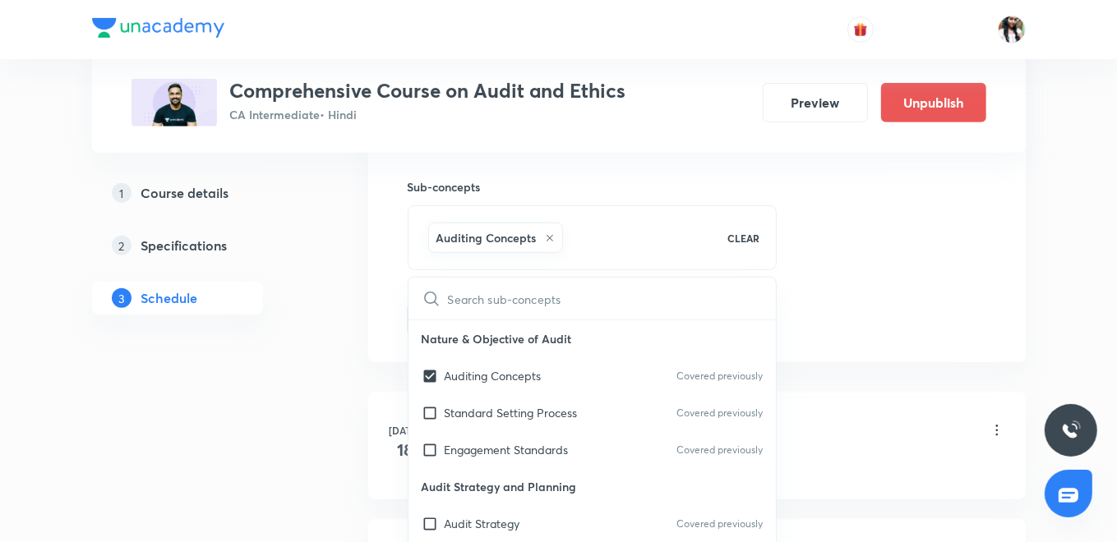
click at [380, 316] on div "Session 71 Live class Quiz Recorded classes Session title 10/99 Chapter 3 ​ Sch…" at bounding box center [696, 46] width 657 height 632
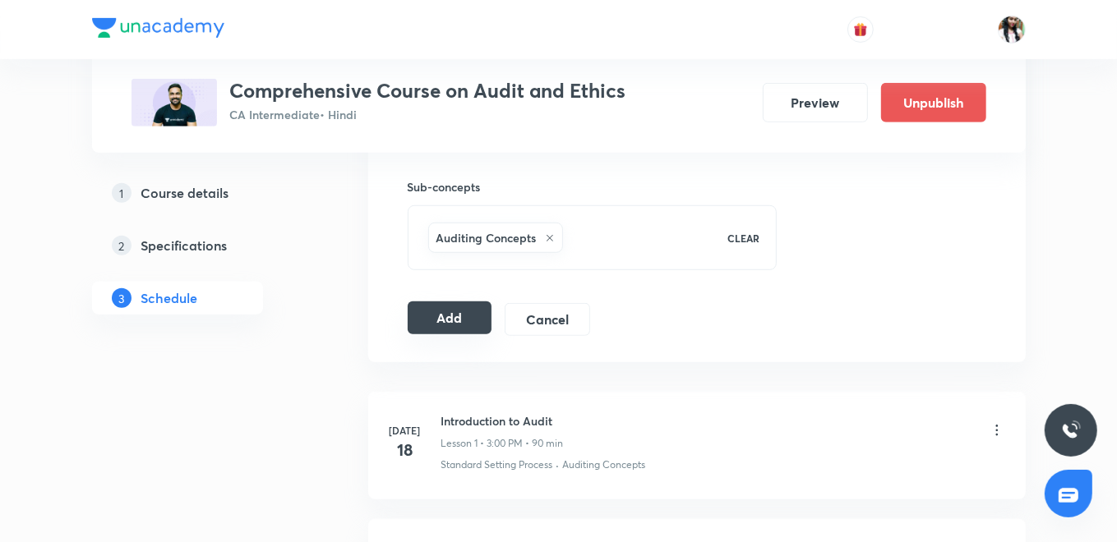
click at [454, 316] on button "Add" at bounding box center [450, 318] width 85 height 33
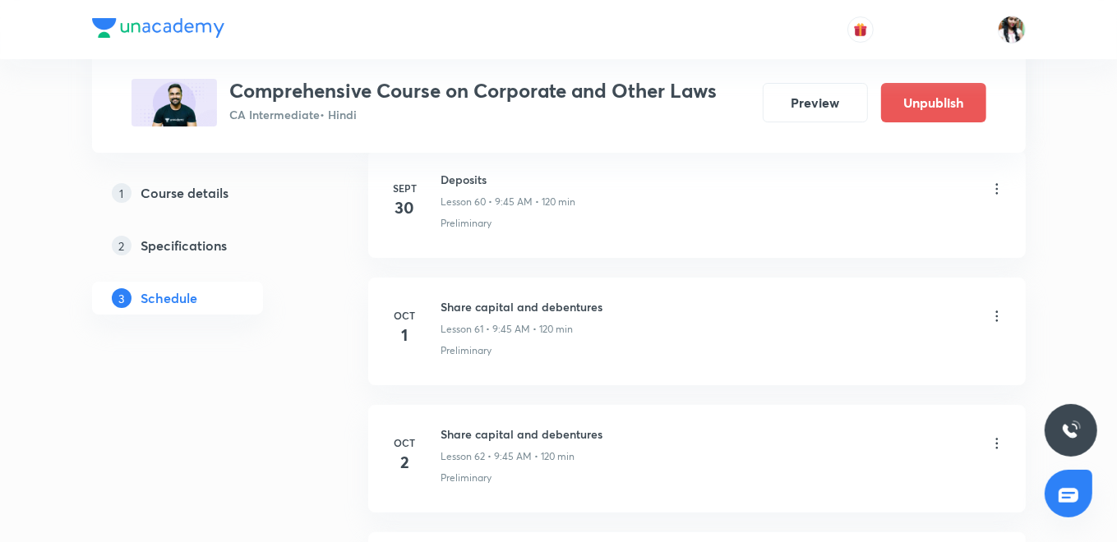
scroll to position [8451, 0]
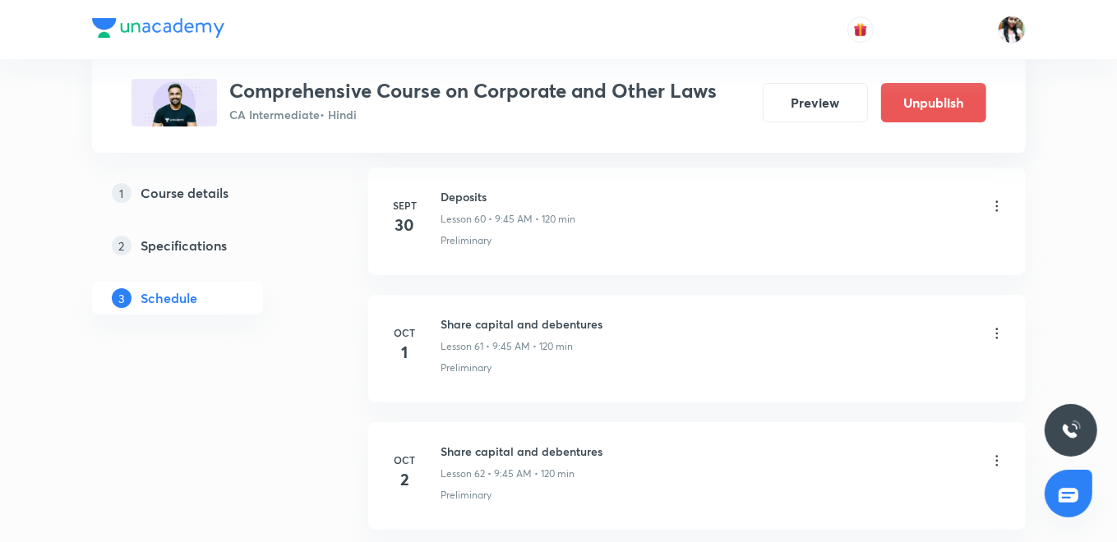
click at [994, 325] on icon at bounding box center [997, 333] width 16 height 16
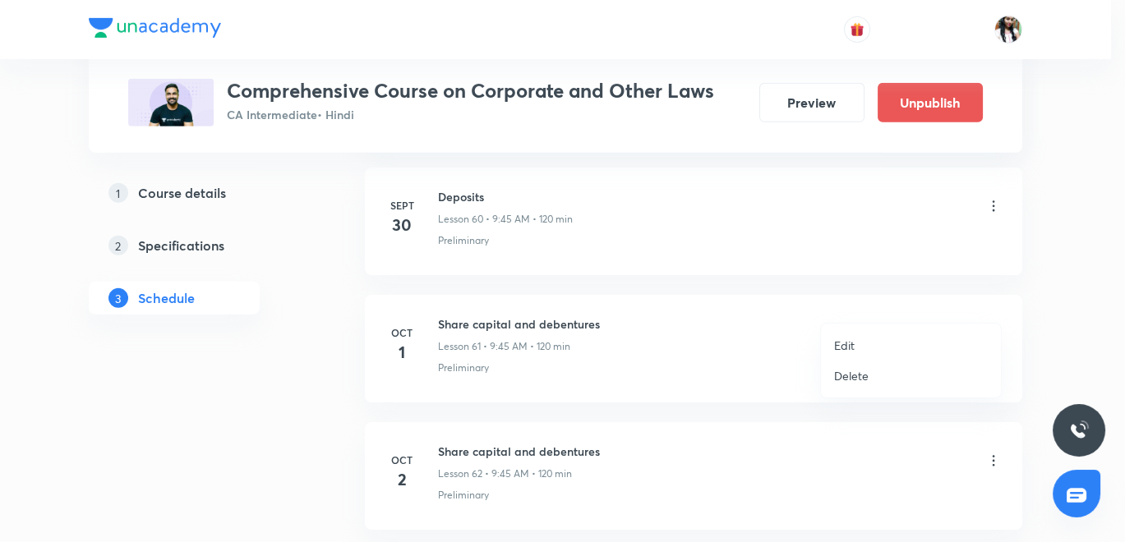
click at [847, 347] on p "Edit" at bounding box center [844, 345] width 21 height 17
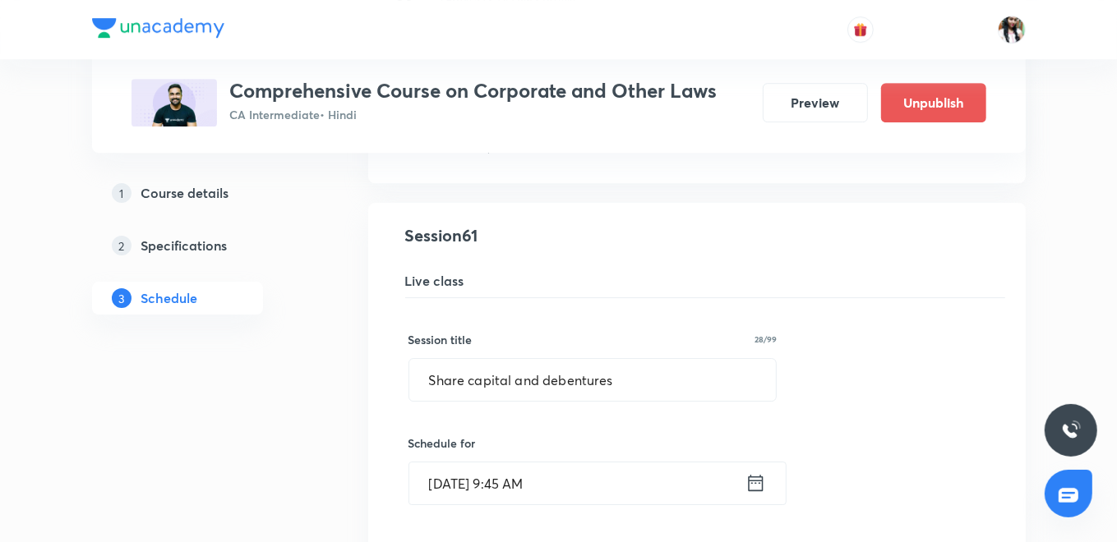
scroll to position [7903, 0]
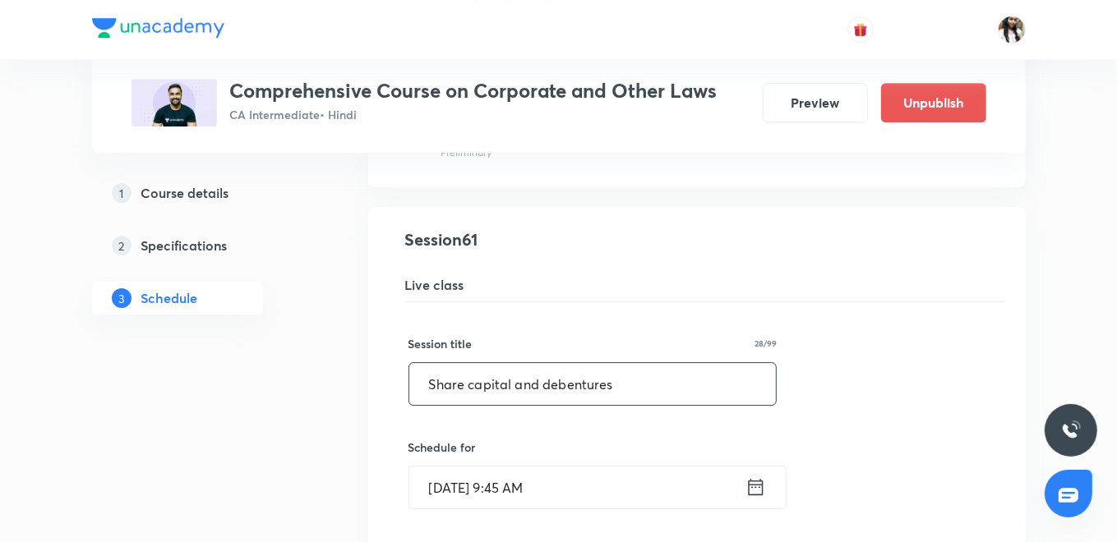
click at [556, 363] on input "Share capital and debentures" at bounding box center [592, 384] width 367 height 42
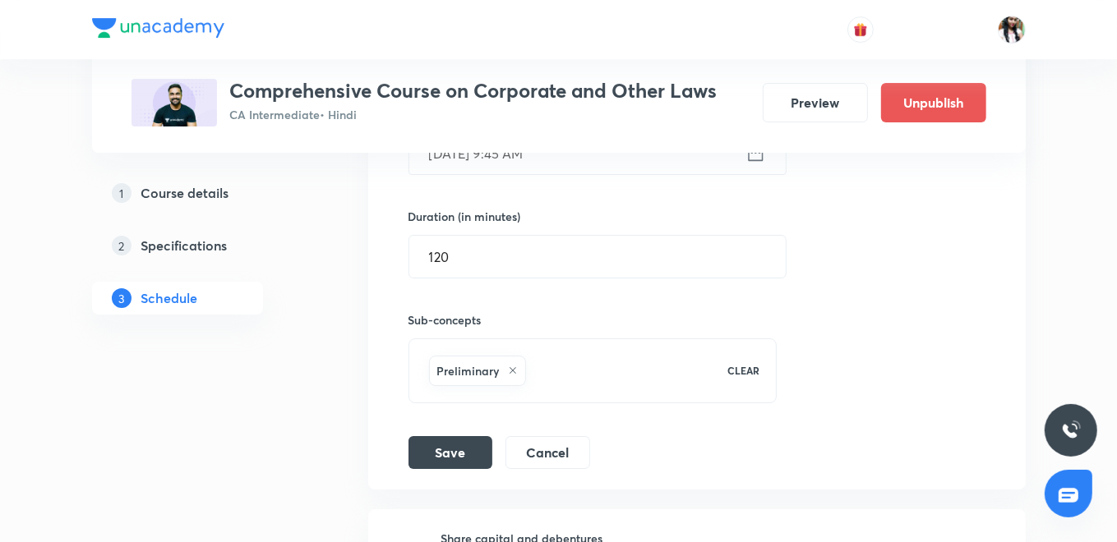
scroll to position [8269, 0]
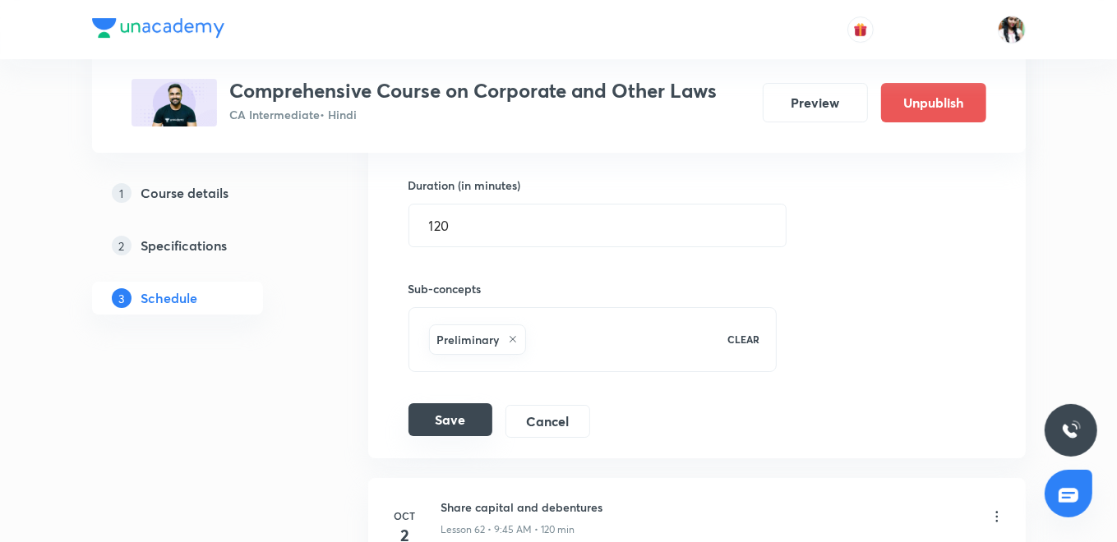
type input "Deposits"
click at [453, 404] on button "Save" at bounding box center [450, 420] width 84 height 33
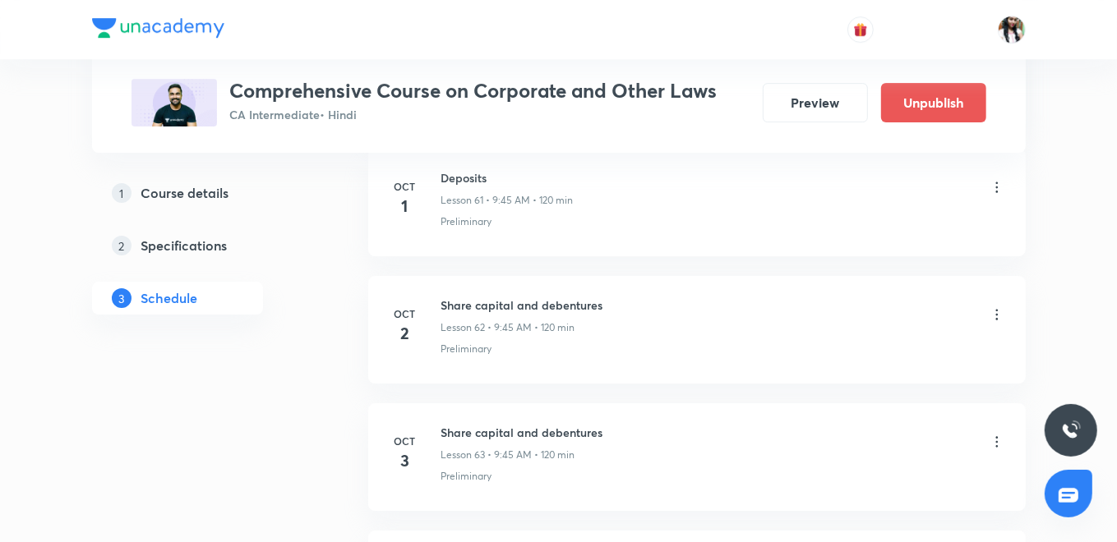
scroll to position [8087, 0]
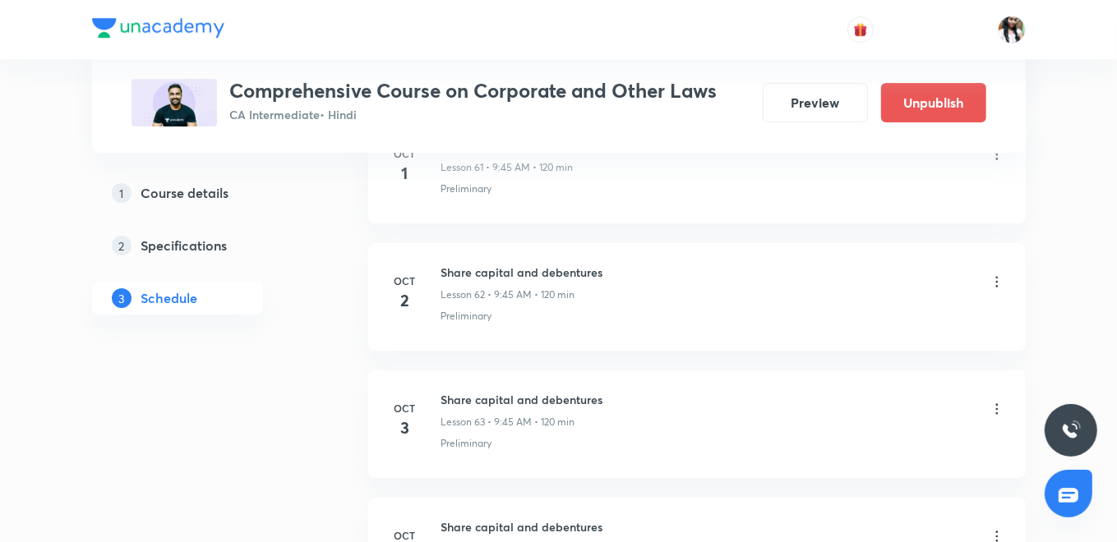
click at [994, 274] on icon at bounding box center [997, 282] width 16 height 16
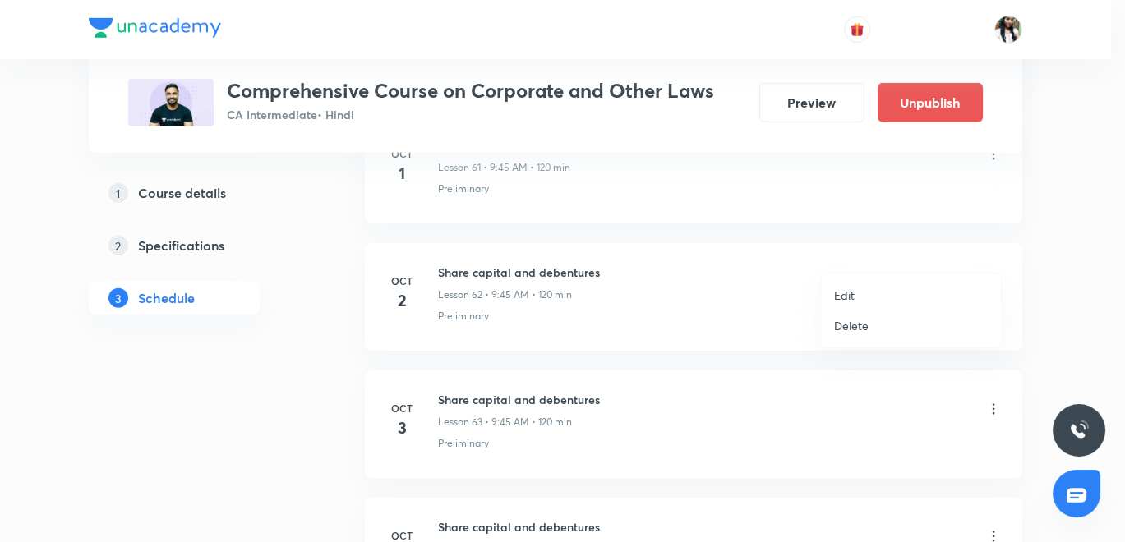
click at [852, 296] on p "Edit" at bounding box center [844, 295] width 21 height 17
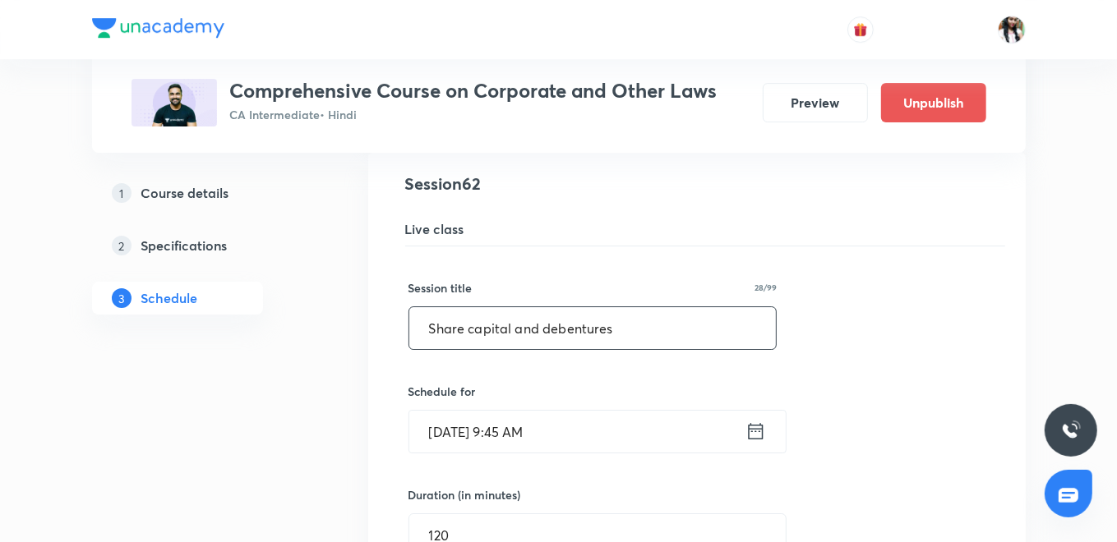
click at [533, 307] on input "Share capital and debentures" at bounding box center [592, 328] width 367 height 42
paste input "Deposits"
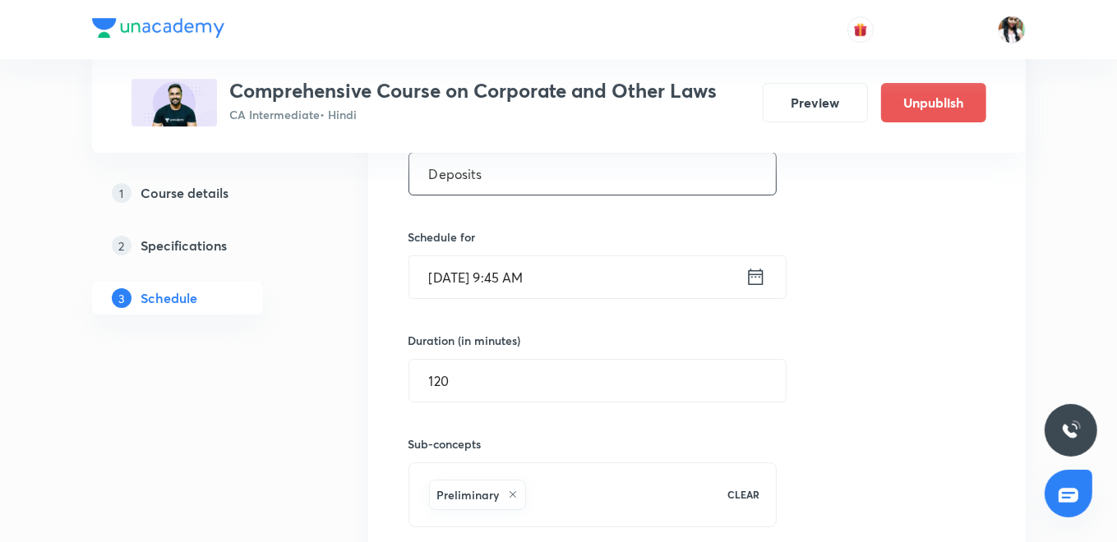
scroll to position [8360, 0]
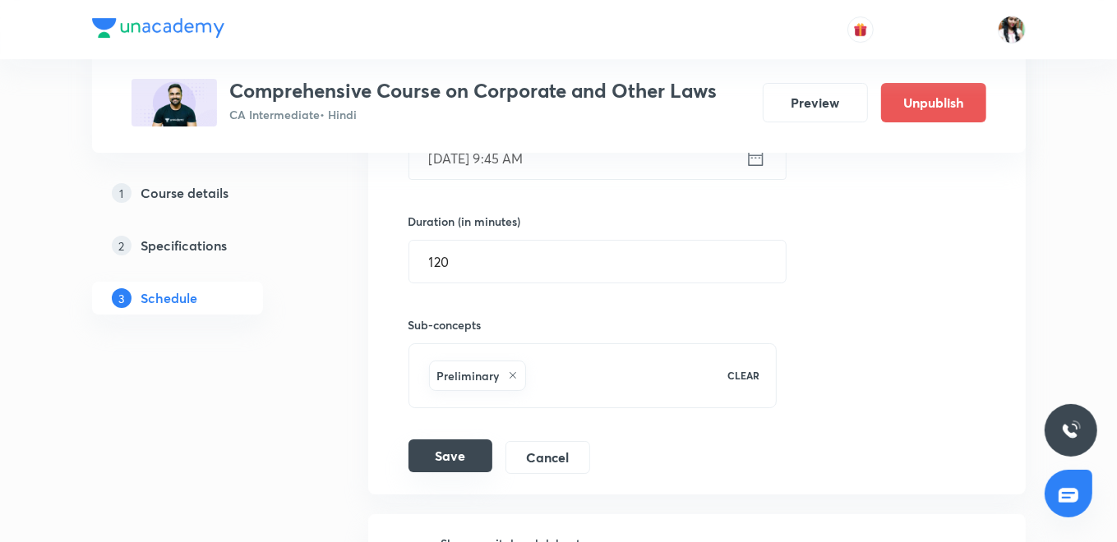
type input "Deposits"
click at [439, 440] on button "Save" at bounding box center [450, 456] width 84 height 33
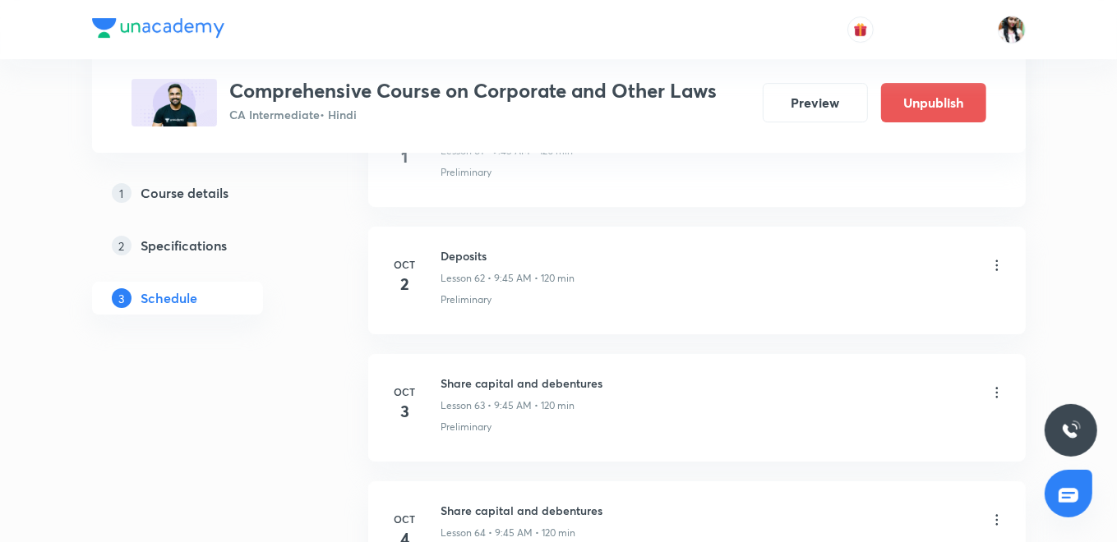
scroll to position [8092, 0]
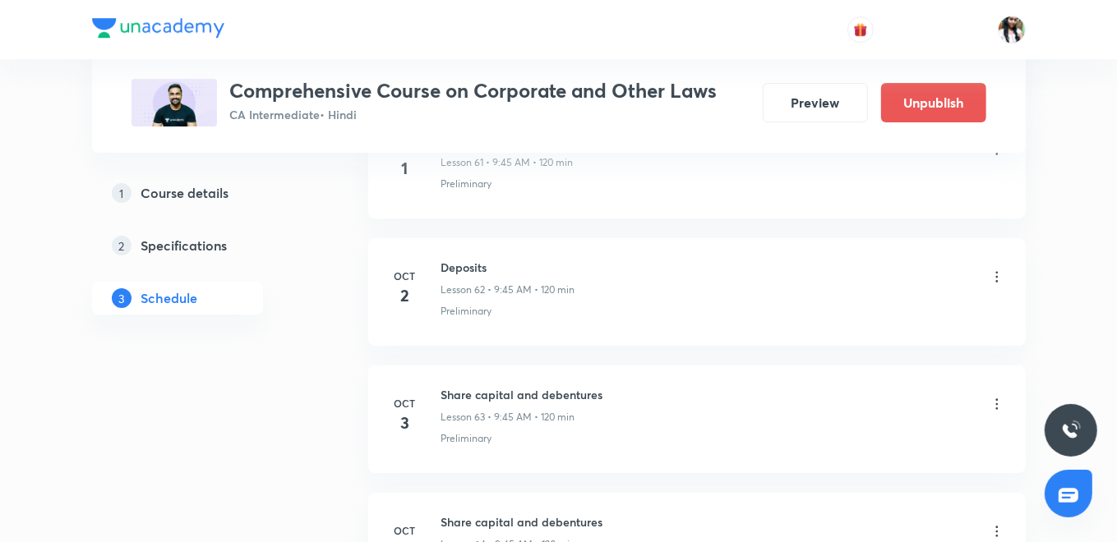
click at [999, 396] on icon at bounding box center [997, 404] width 16 height 16
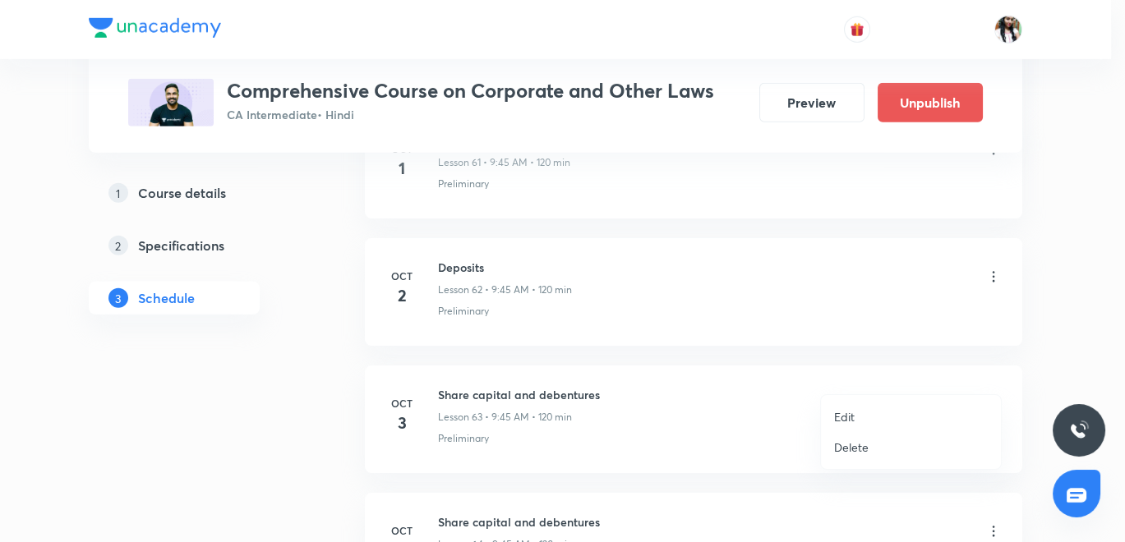
click at [834, 408] on p "Edit" at bounding box center [844, 416] width 21 height 17
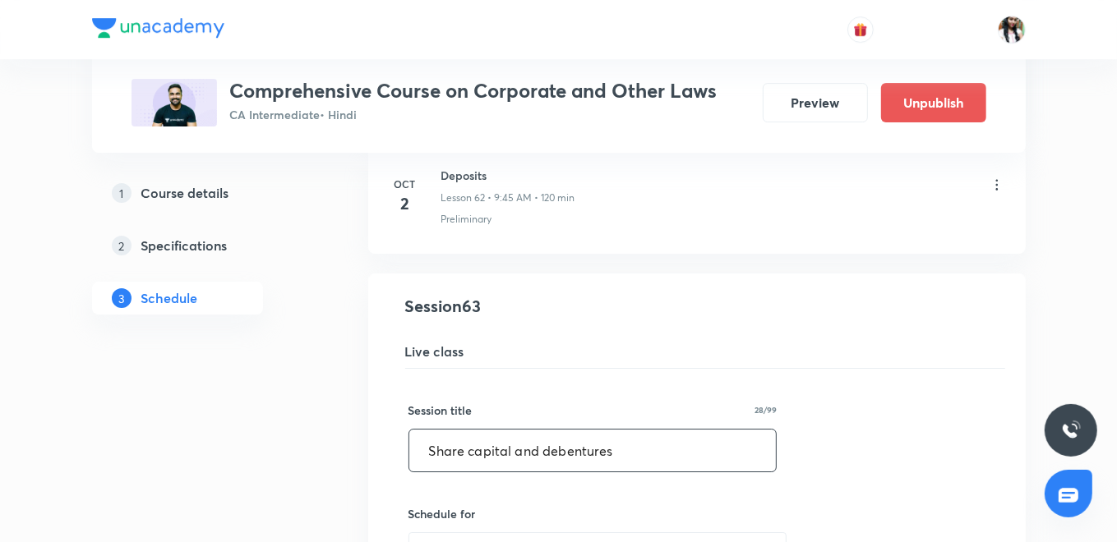
click at [551, 430] on input "Share capital and debentures" at bounding box center [592, 451] width 367 height 42
drag, startPoint x: 551, startPoint y: 416, endPoint x: 526, endPoint y: 426, distance: 27.3
click at [526, 430] on input "Share capital and debentures" at bounding box center [592, 451] width 367 height 42
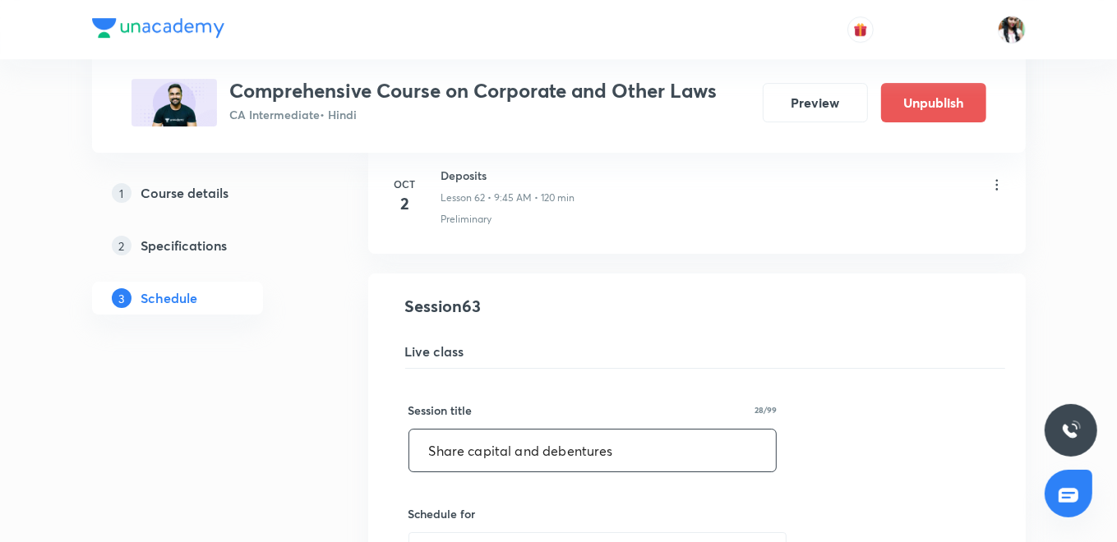
click at [526, 430] on input "Share capital and debentures" at bounding box center [592, 451] width 367 height 42
paste input "Deposits"
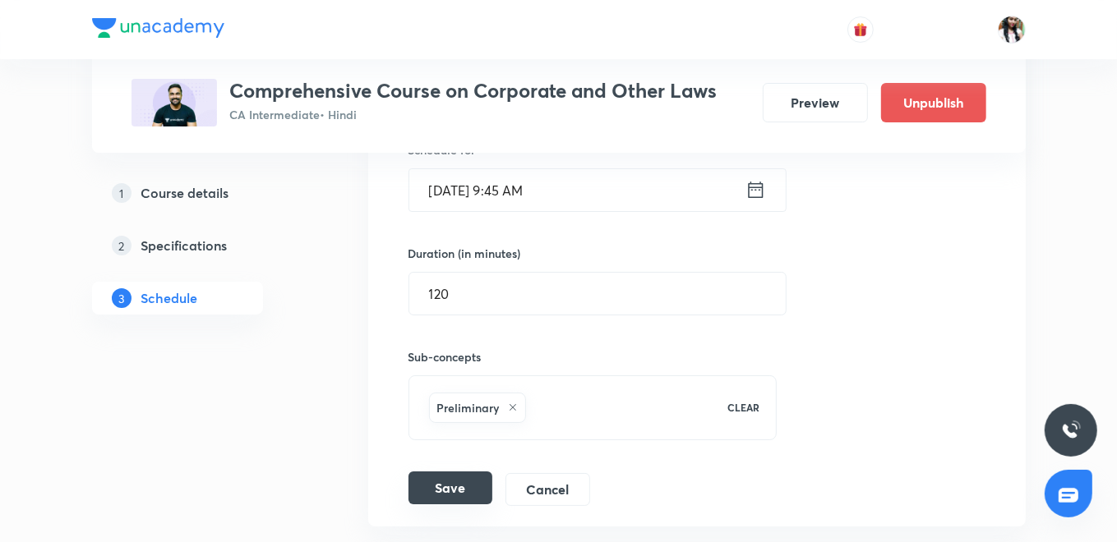
scroll to position [8457, 0]
type input "Deposits"
click at [460, 470] on button "Save" at bounding box center [450, 486] width 84 height 33
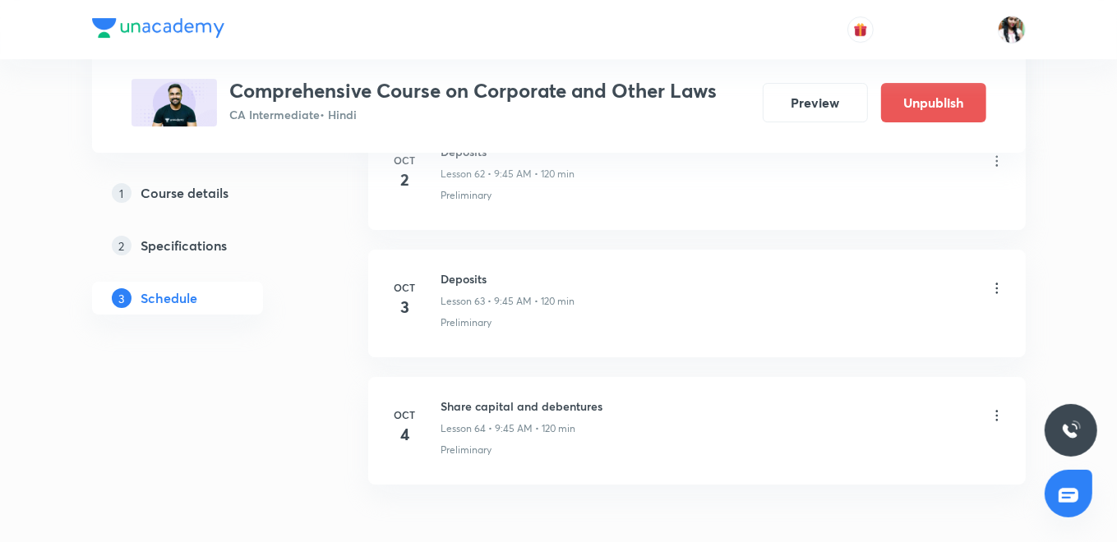
scroll to position [8274, 0]
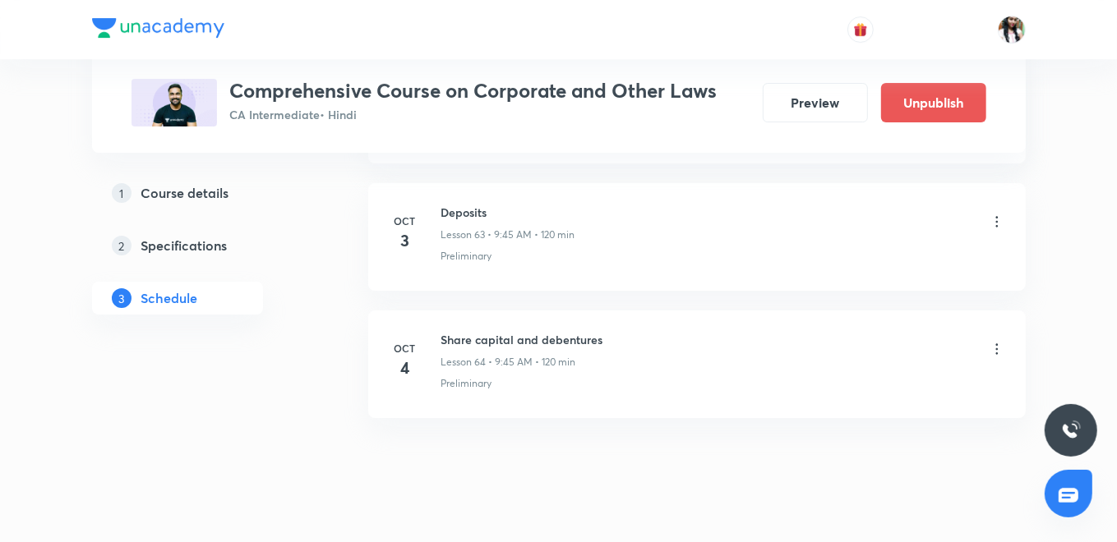
click at [993, 341] on icon at bounding box center [997, 349] width 16 height 16
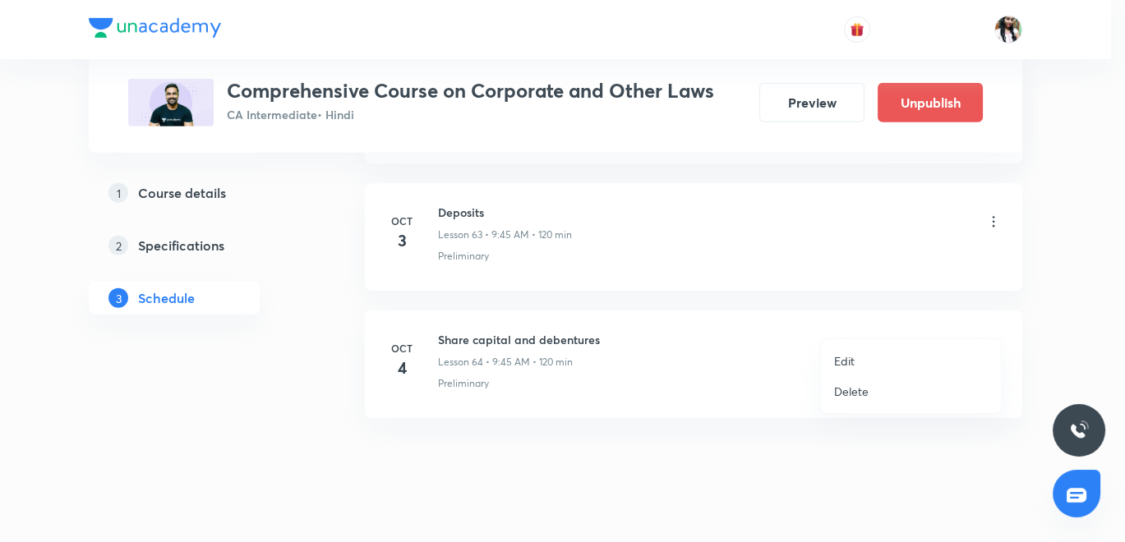
click at [855, 364] on li "Edit" at bounding box center [911, 361] width 180 height 30
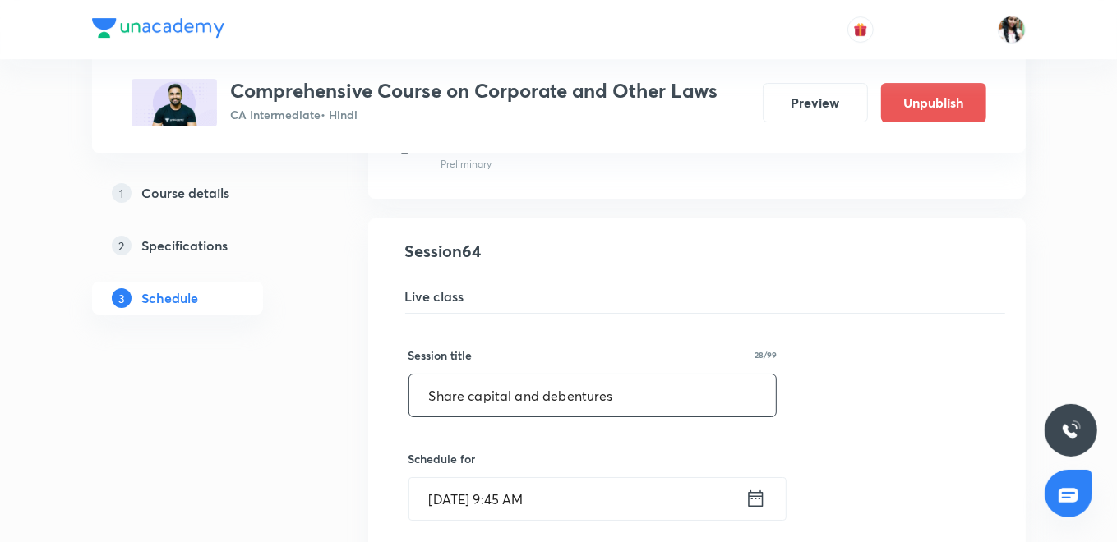
click at [551, 375] on input "Share capital and debentures" at bounding box center [592, 396] width 367 height 42
paste input "Deposits"
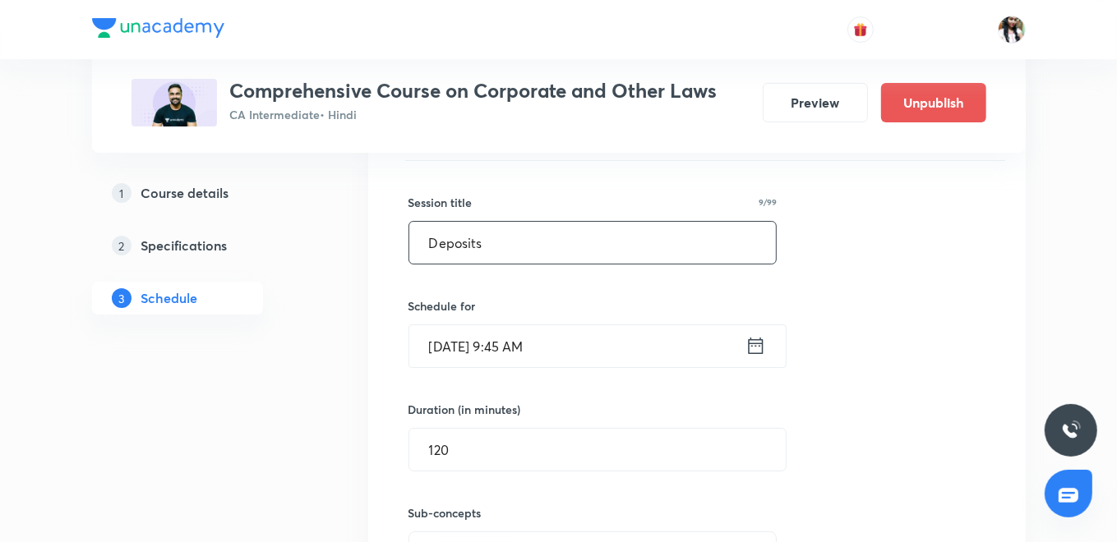
scroll to position [8640, 0]
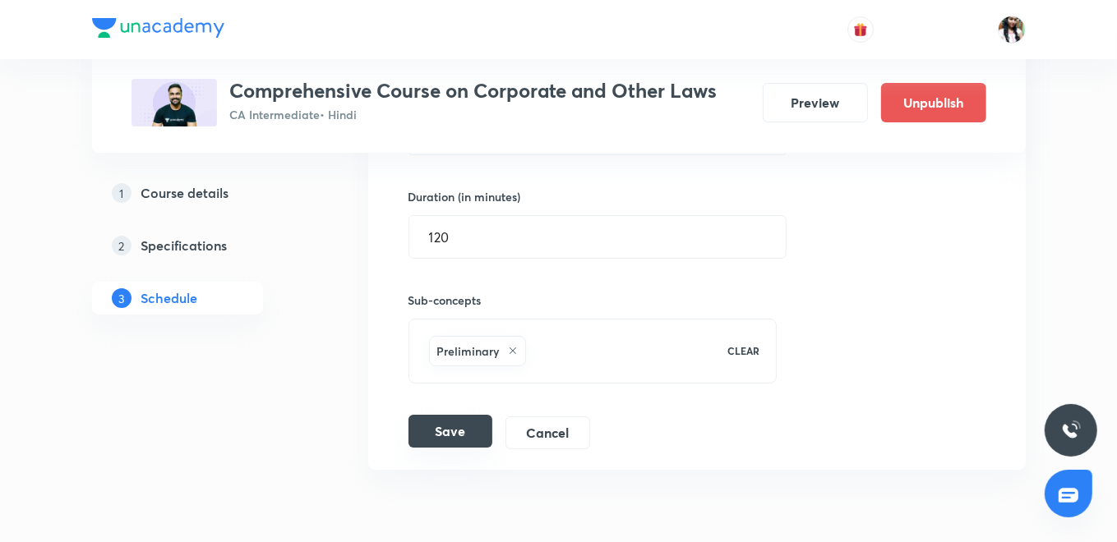
type input "Deposits"
click at [451, 415] on button "Save" at bounding box center [450, 431] width 84 height 33
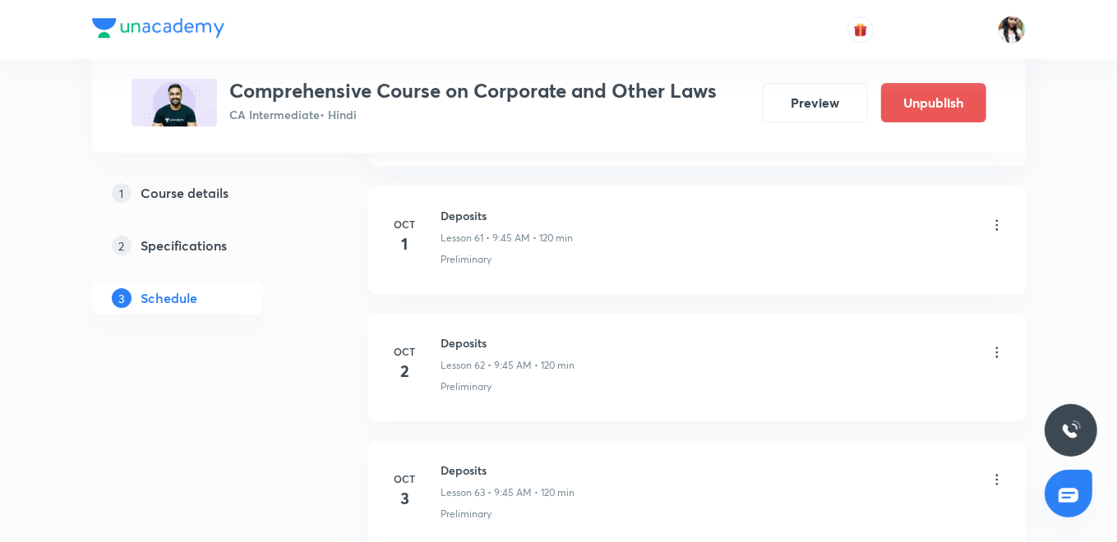
scroll to position [8000, 0]
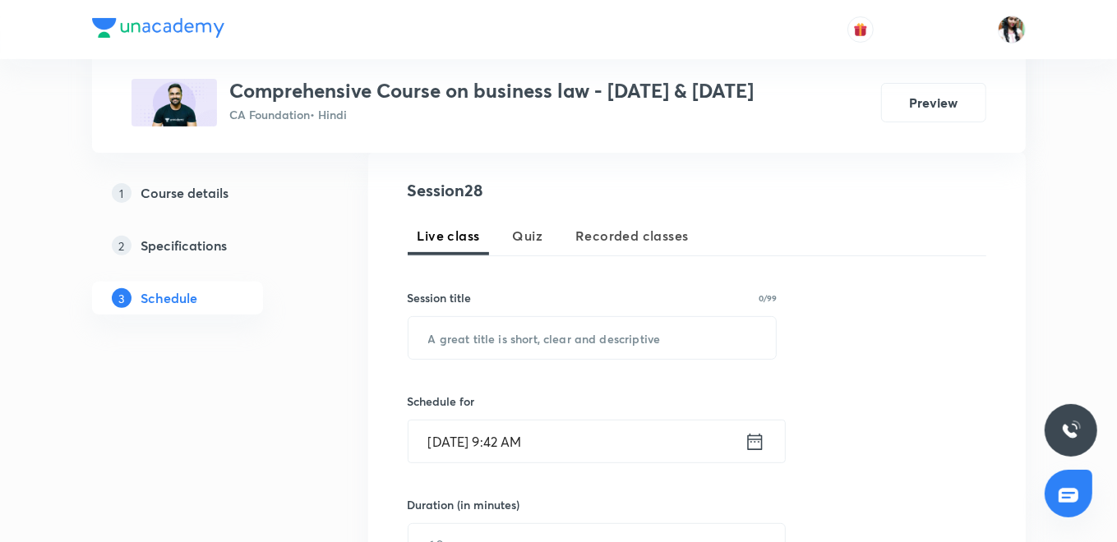
scroll to position [365, 0]
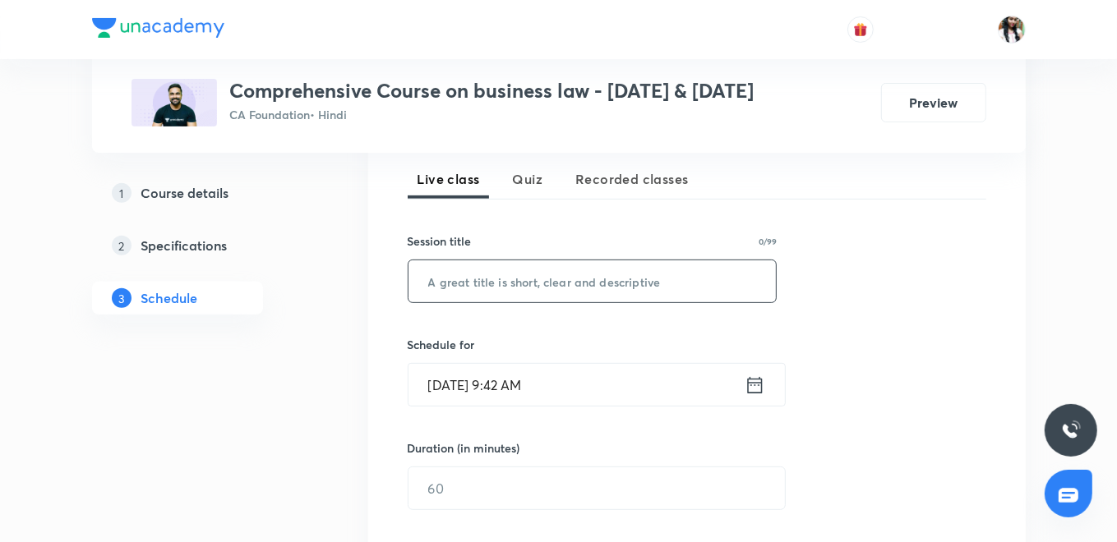
paste input "Soga - unit 3"
type input "Soga - unit 3"
click at [758, 389] on icon at bounding box center [755, 385] width 21 height 23
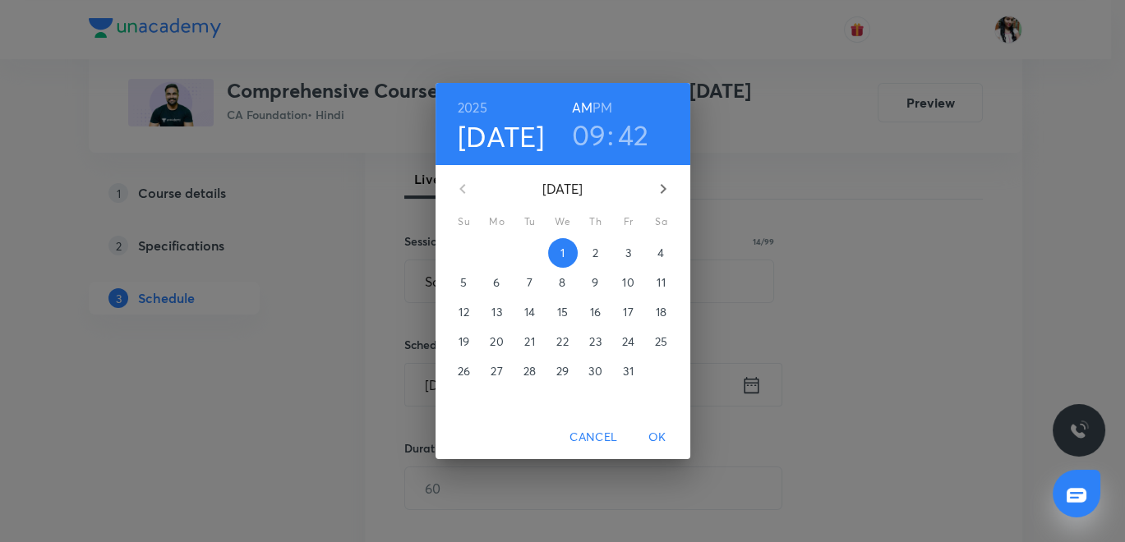
click at [598, 103] on h6 "PM" at bounding box center [603, 107] width 20 height 23
click at [586, 131] on h3 "09" at bounding box center [589, 135] width 35 height 35
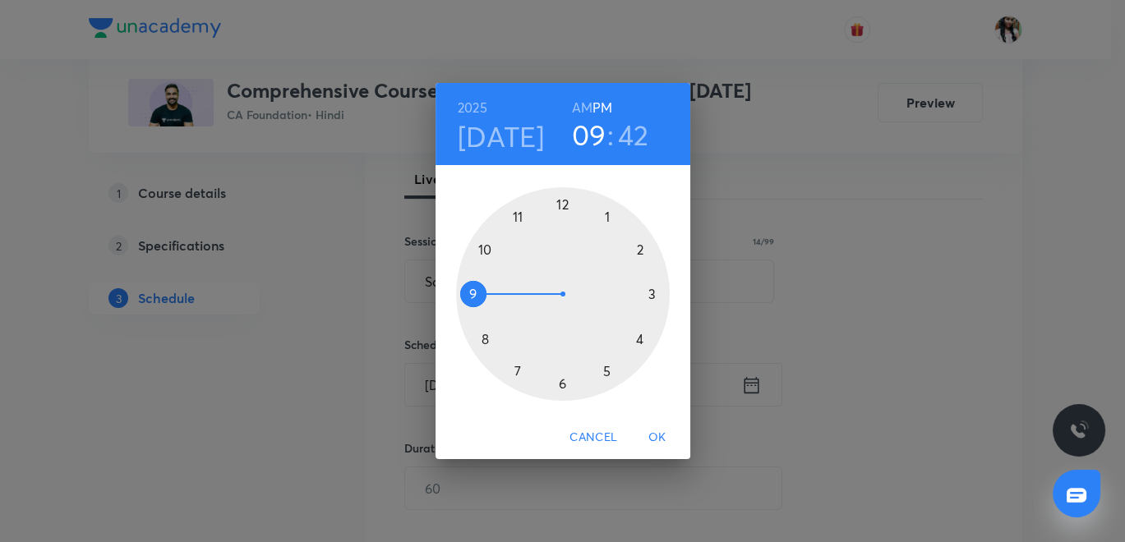
click at [561, 201] on div at bounding box center [563, 294] width 214 height 214
click at [650, 294] on div at bounding box center [563, 294] width 214 height 214
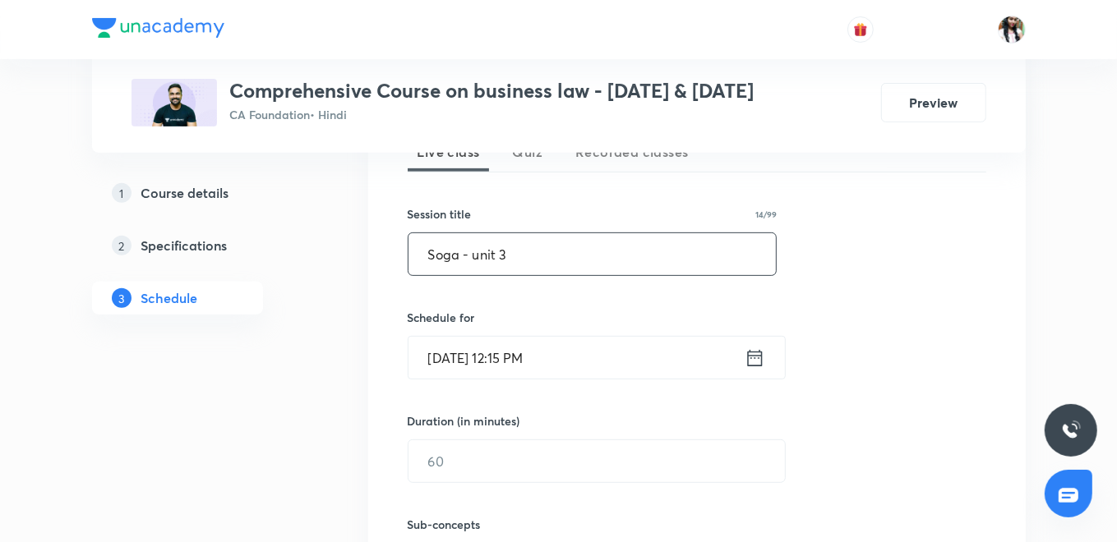
scroll to position [456, 0]
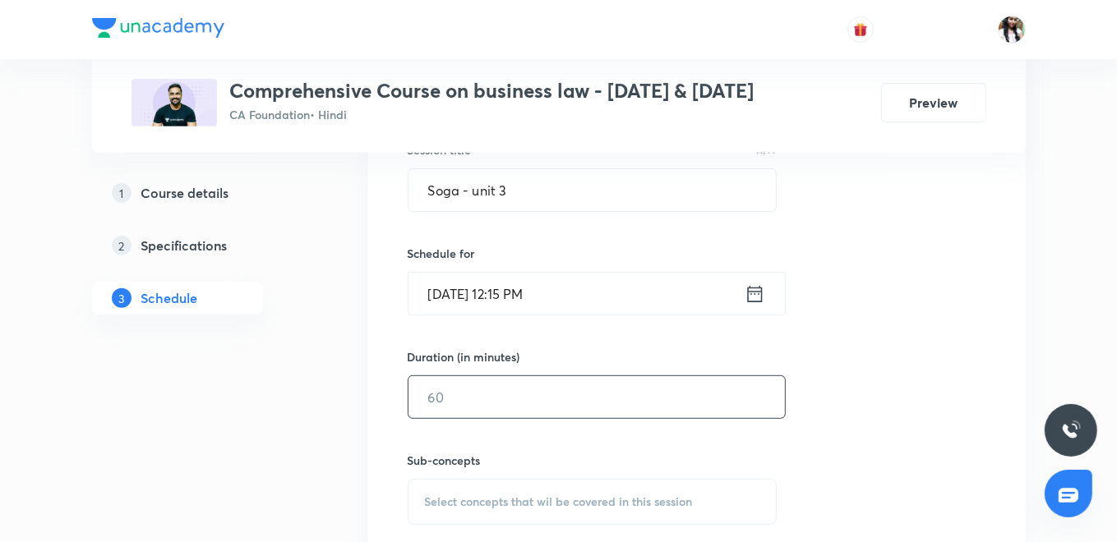
click at [477, 406] on input "text" at bounding box center [596, 397] width 376 height 42
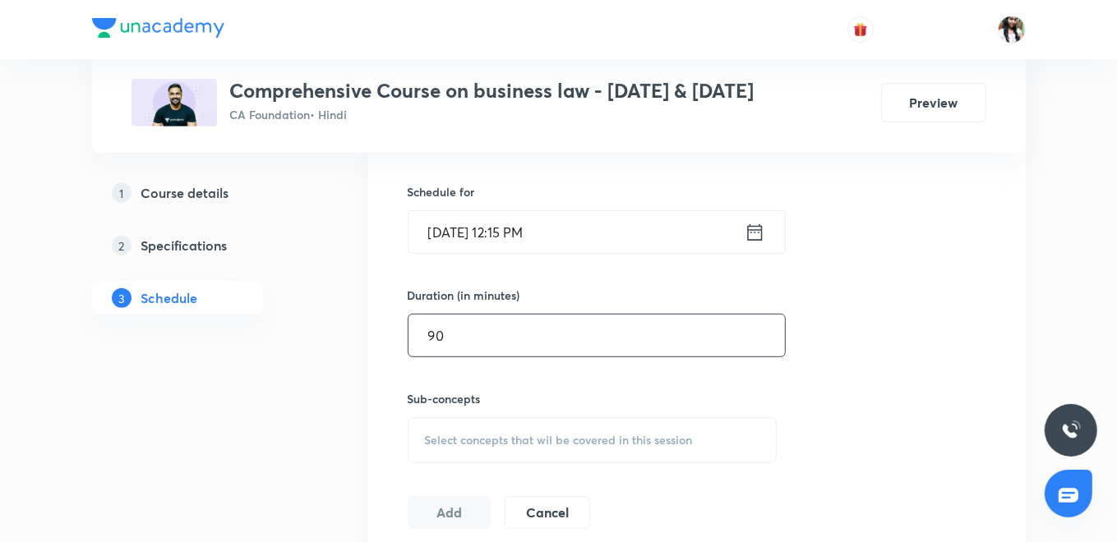
scroll to position [639, 0]
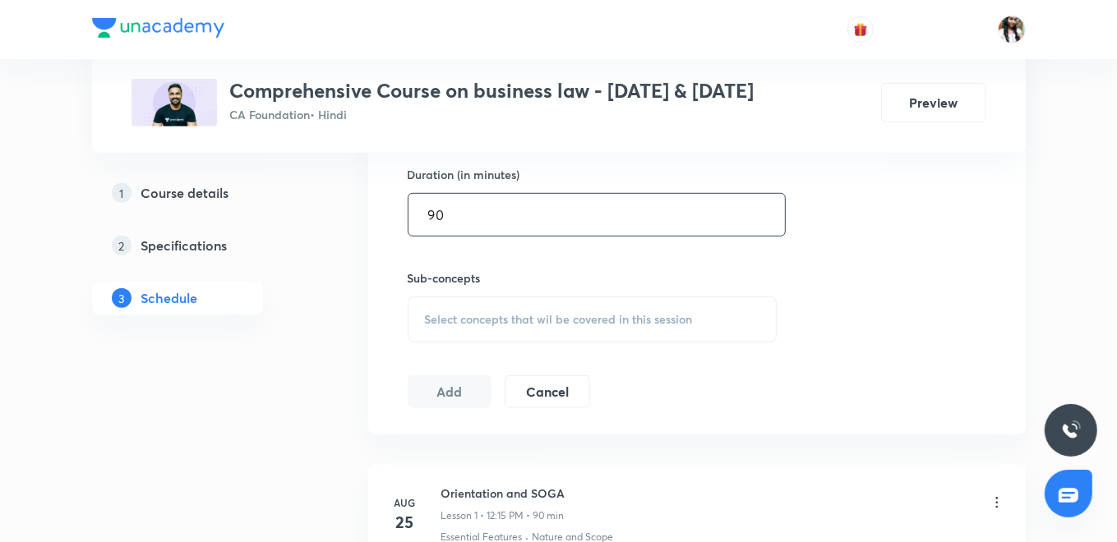
type input "90"
click at [525, 313] on span "Select concepts that wil be covered in this session" at bounding box center [559, 319] width 268 height 13
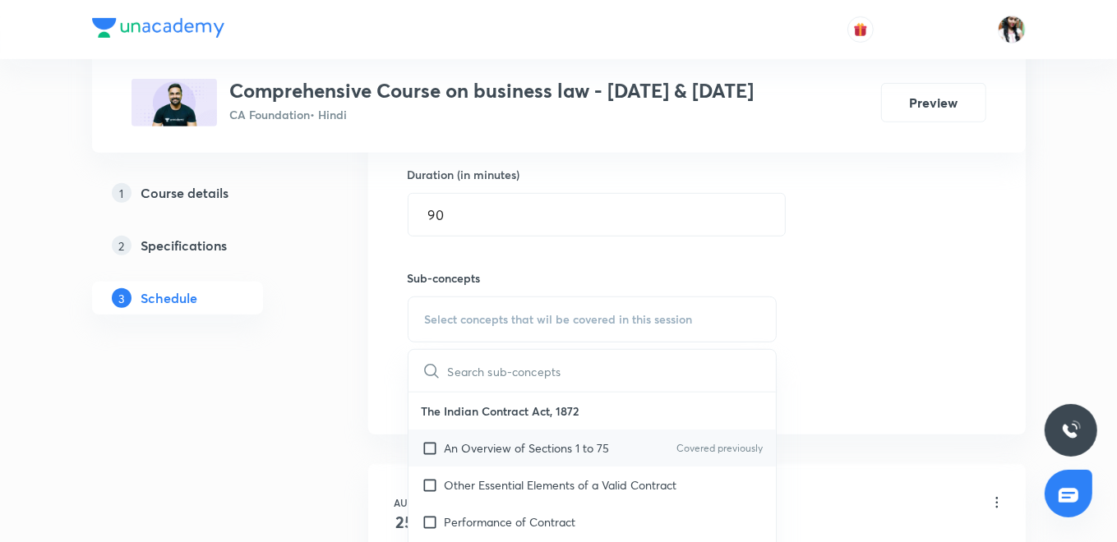
click at [480, 440] on p "An Overview of Sections 1 to 75" at bounding box center [527, 448] width 165 height 17
checkbox input "true"
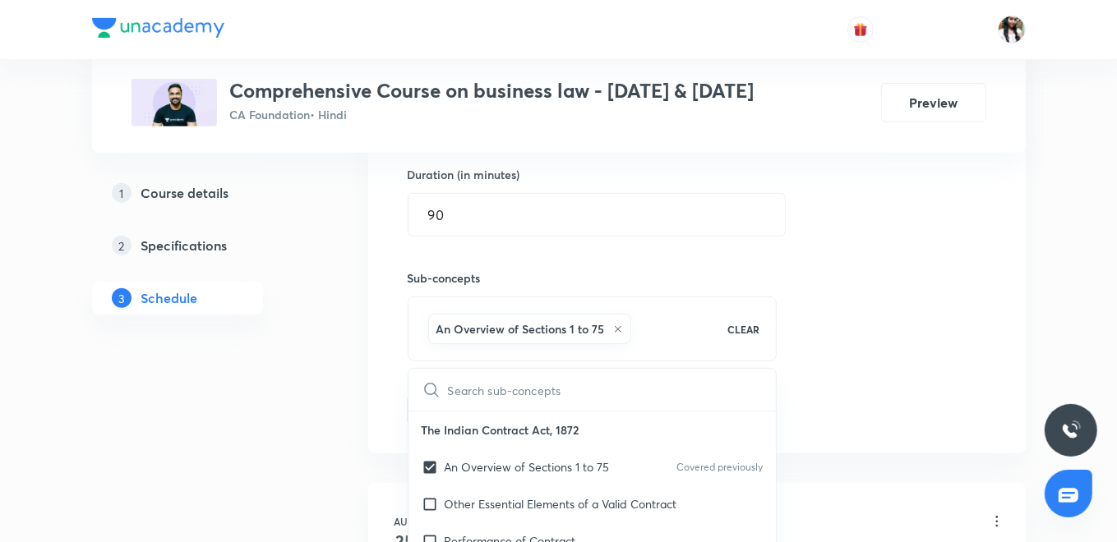
click at [371, 385] on div "Session 28 Live class Quiz Recorded classes Session title 14/99 Soga - unit 3 ​…" at bounding box center [696, 138] width 657 height 632
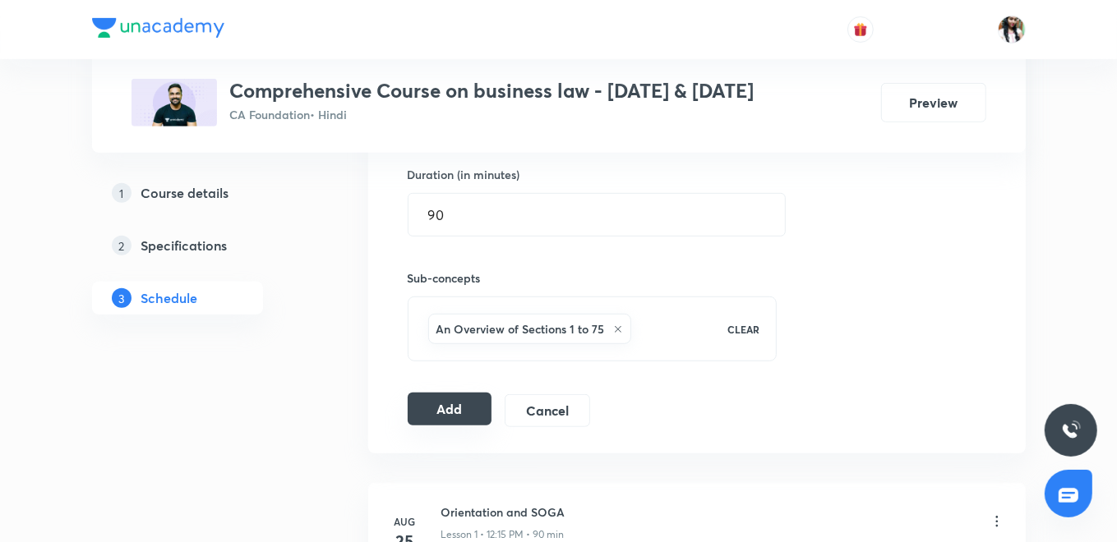
click at [453, 404] on button "Add" at bounding box center [450, 409] width 85 height 33
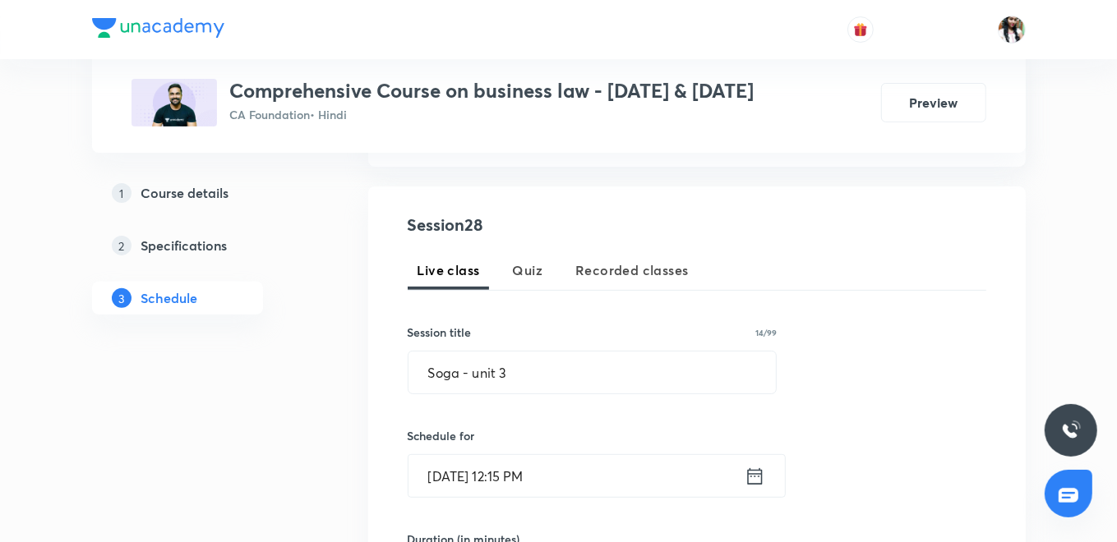
scroll to position [365, 0]
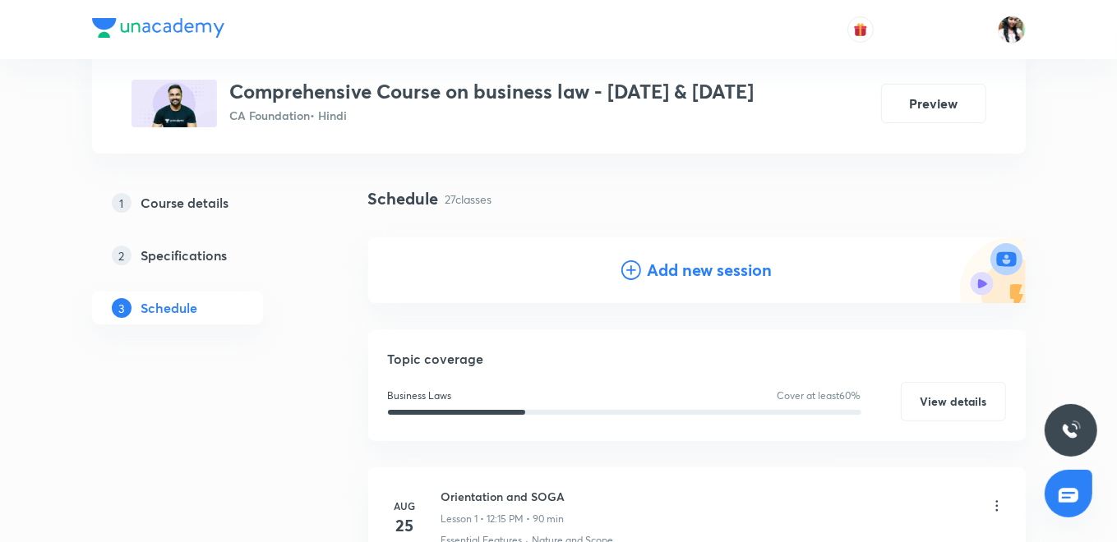
click at [633, 264] on icon at bounding box center [631, 271] width 20 height 20
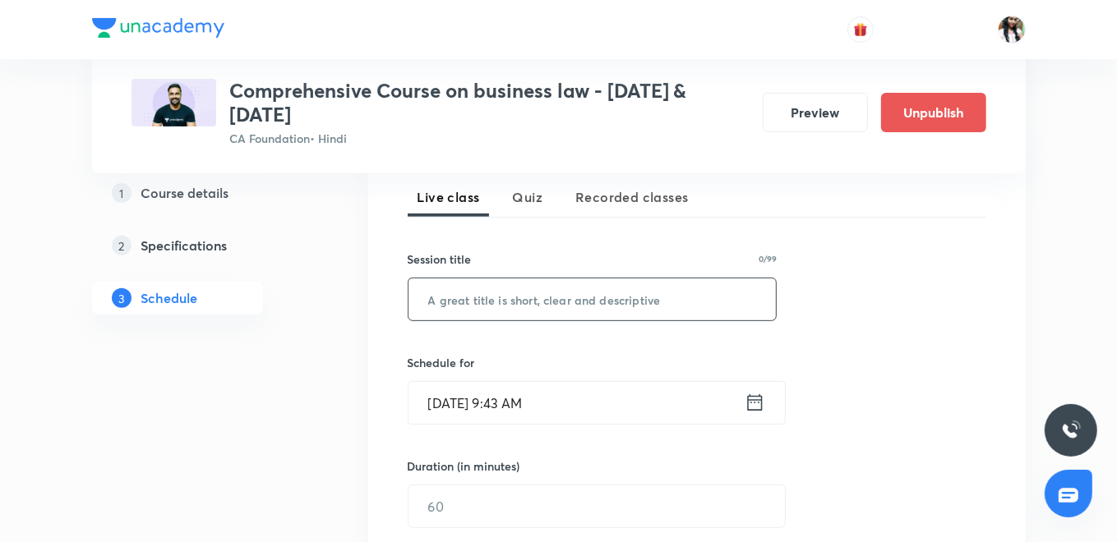
scroll to position [385, 0]
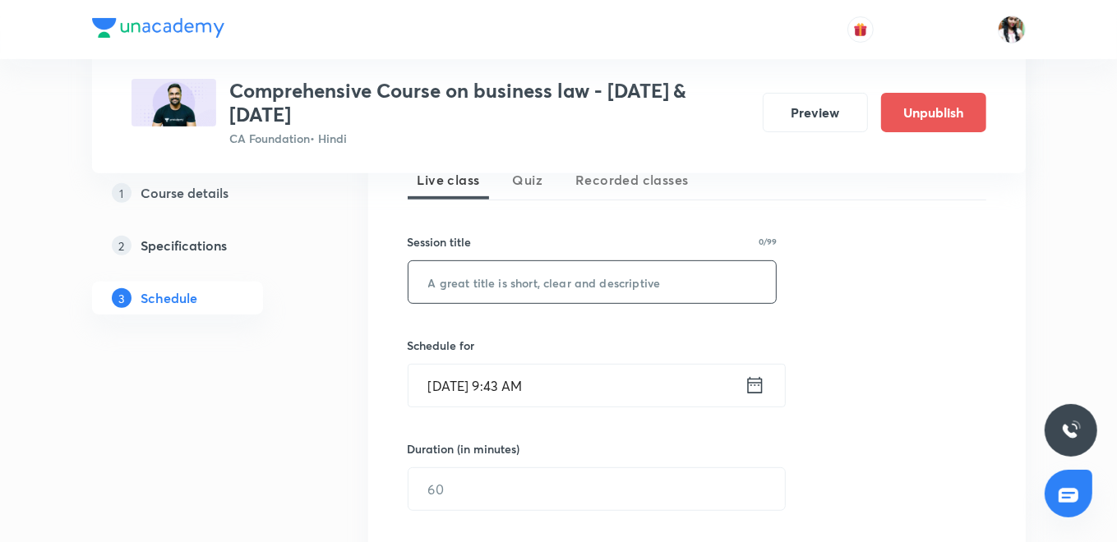
paste input "Soga - unit 3"
type input "Soga - unit 3"
click at [754, 388] on icon at bounding box center [755, 385] width 21 height 23
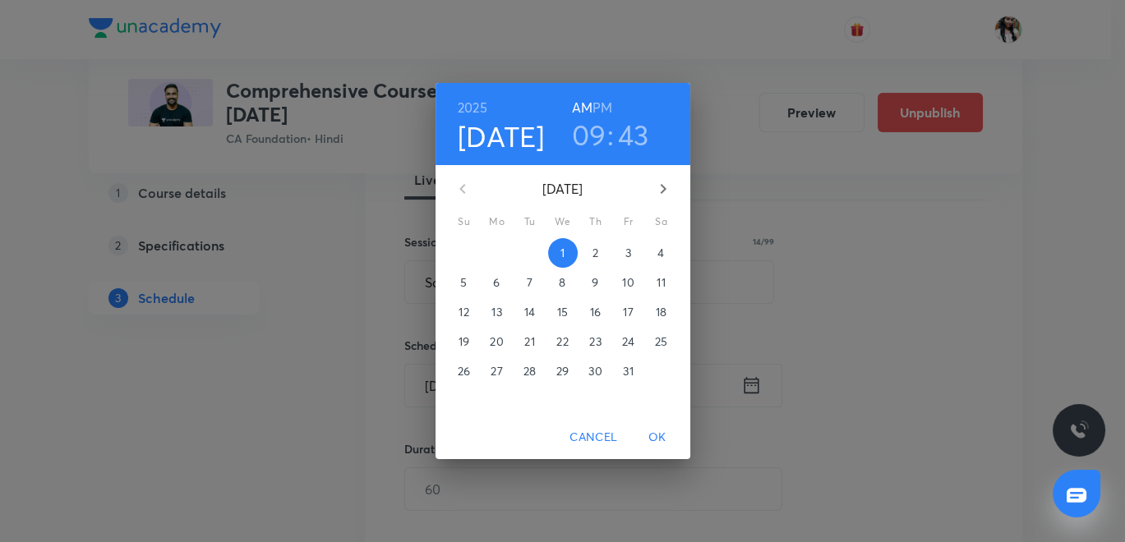
click at [626, 251] on p "3" at bounding box center [628, 253] width 6 height 16
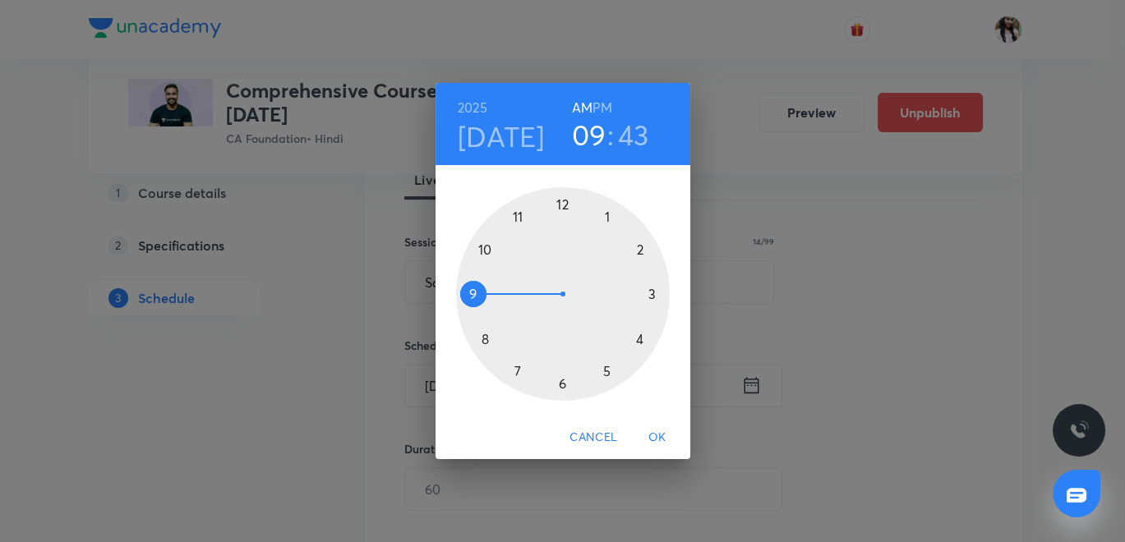
click at [609, 103] on h6 "PM" at bounding box center [603, 107] width 20 height 23
click at [558, 205] on div at bounding box center [563, 294] width 214 height 214
click at [657, 295] on div at bounding box center [563, 294] width 214 height 214
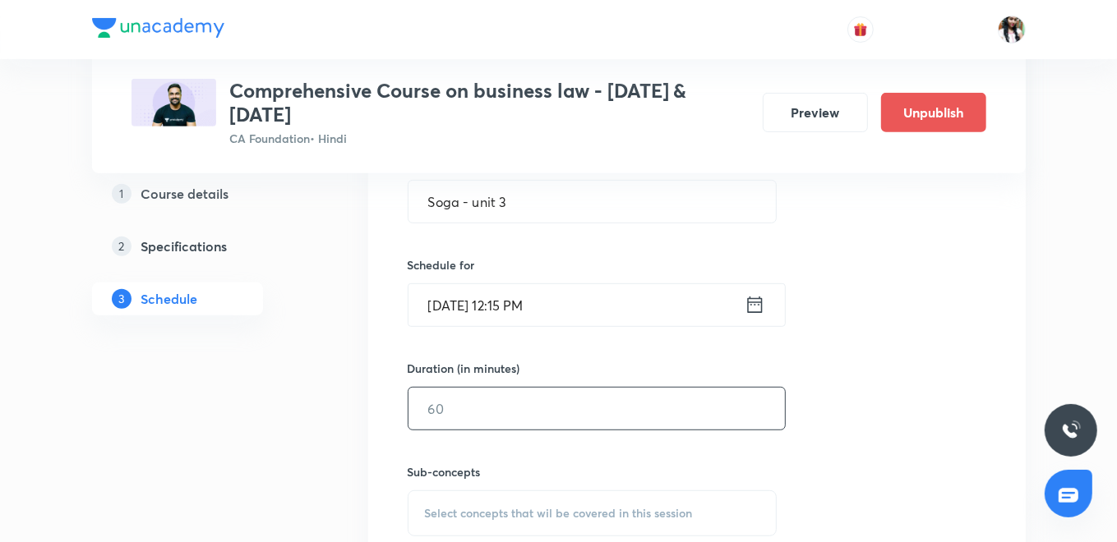
scroll to position [477, 0]
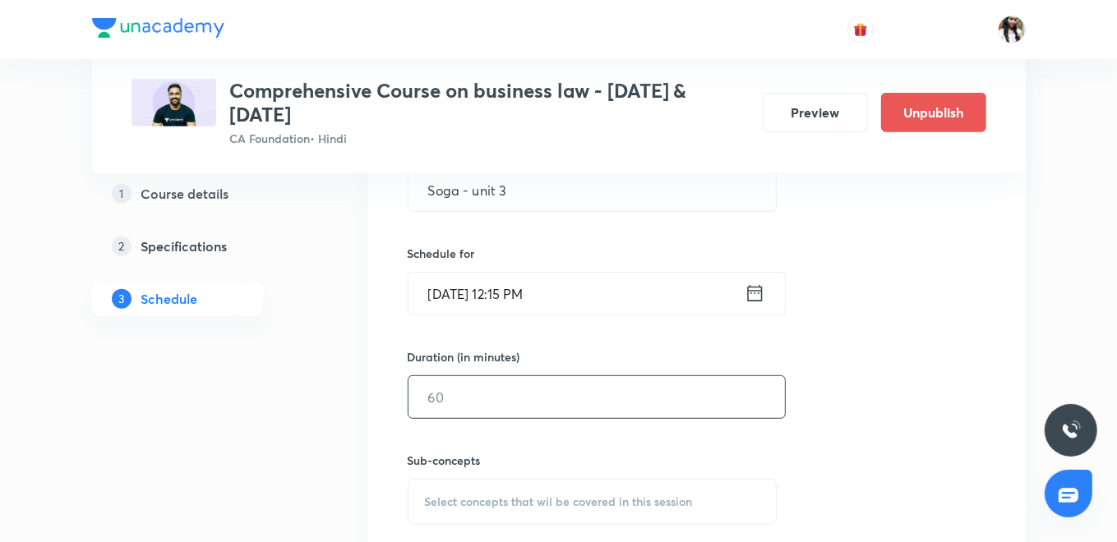
click at [556, 394] on input "text" at bounding box center [596, 397] width 376 height 42
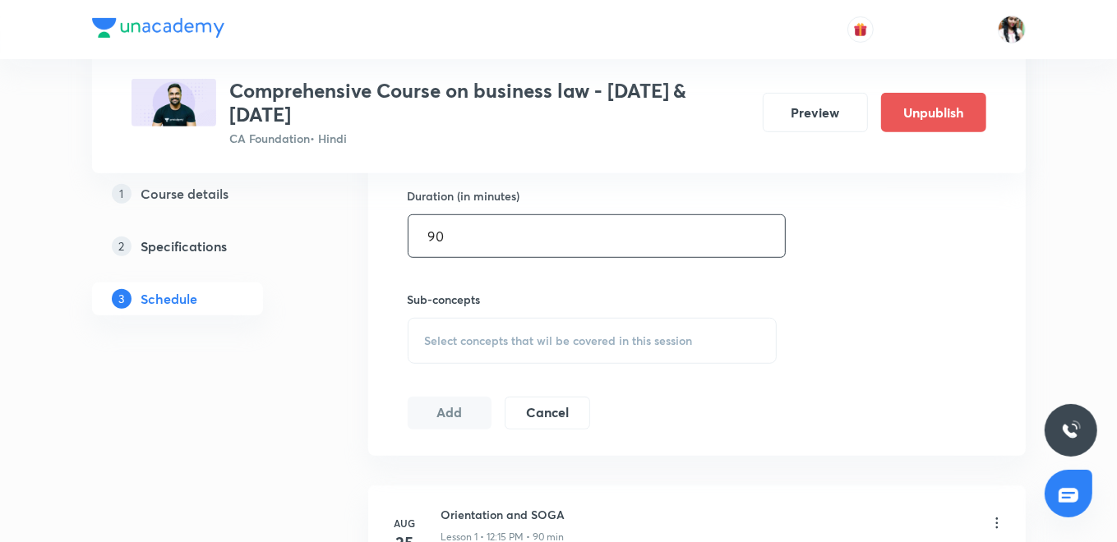
scroll to position [659, 0]
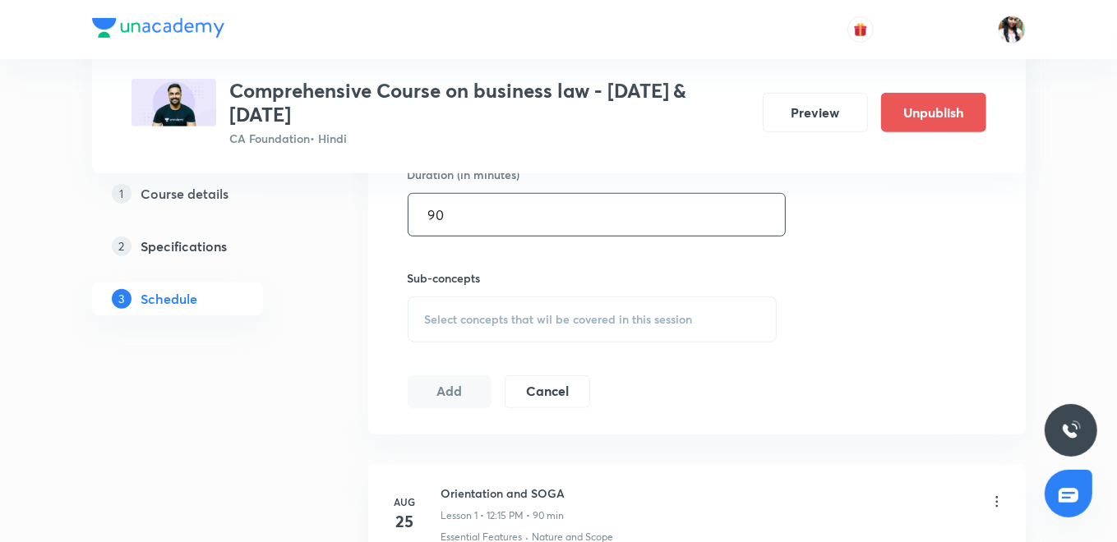
type input "90"
click at [547, 316] on span "Select concepts that wil be covered in this session" at bounding box center [559, 319] width 268 height 13
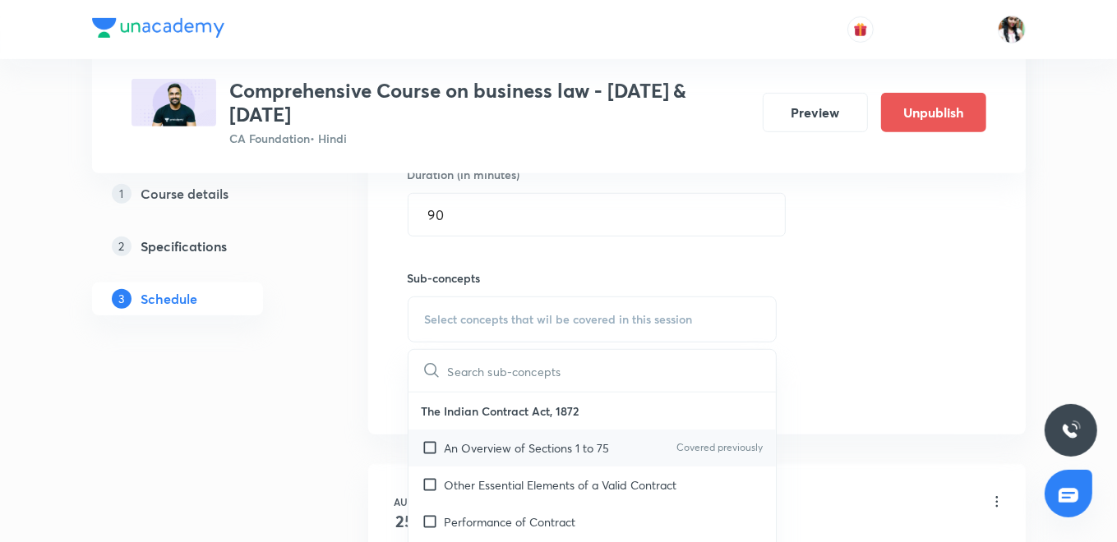
click at [499, 440] on p "An Overview of Sections 1 to 75" at bounding box center [527, 448] width 165 height 17
checkbox input "true"
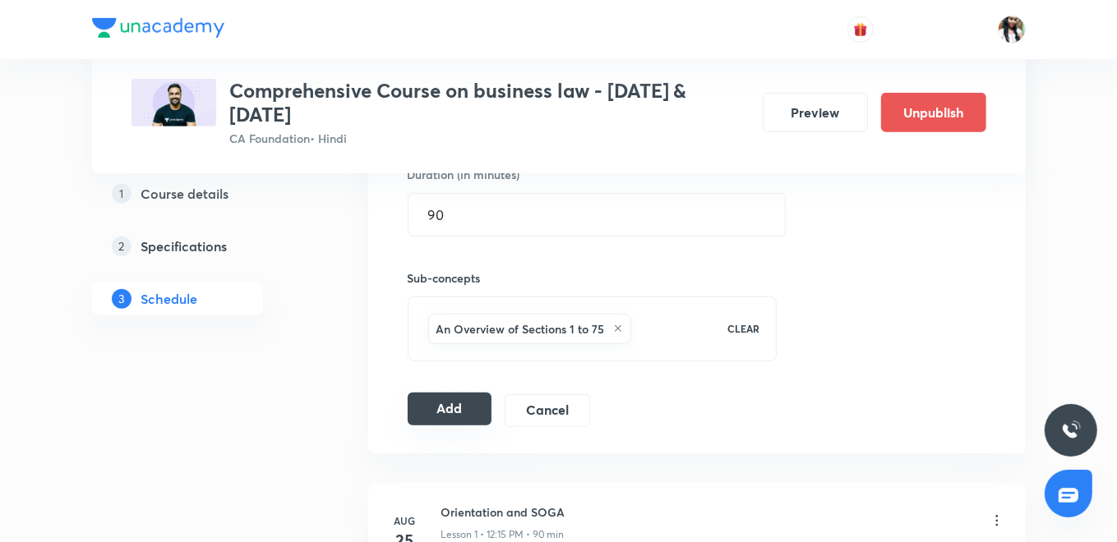
click at [436, 410] on button "Add" at bounding box center [450, 409] width 85 height 33
